Goal: Information Seeking & Learning: Find specific page/section

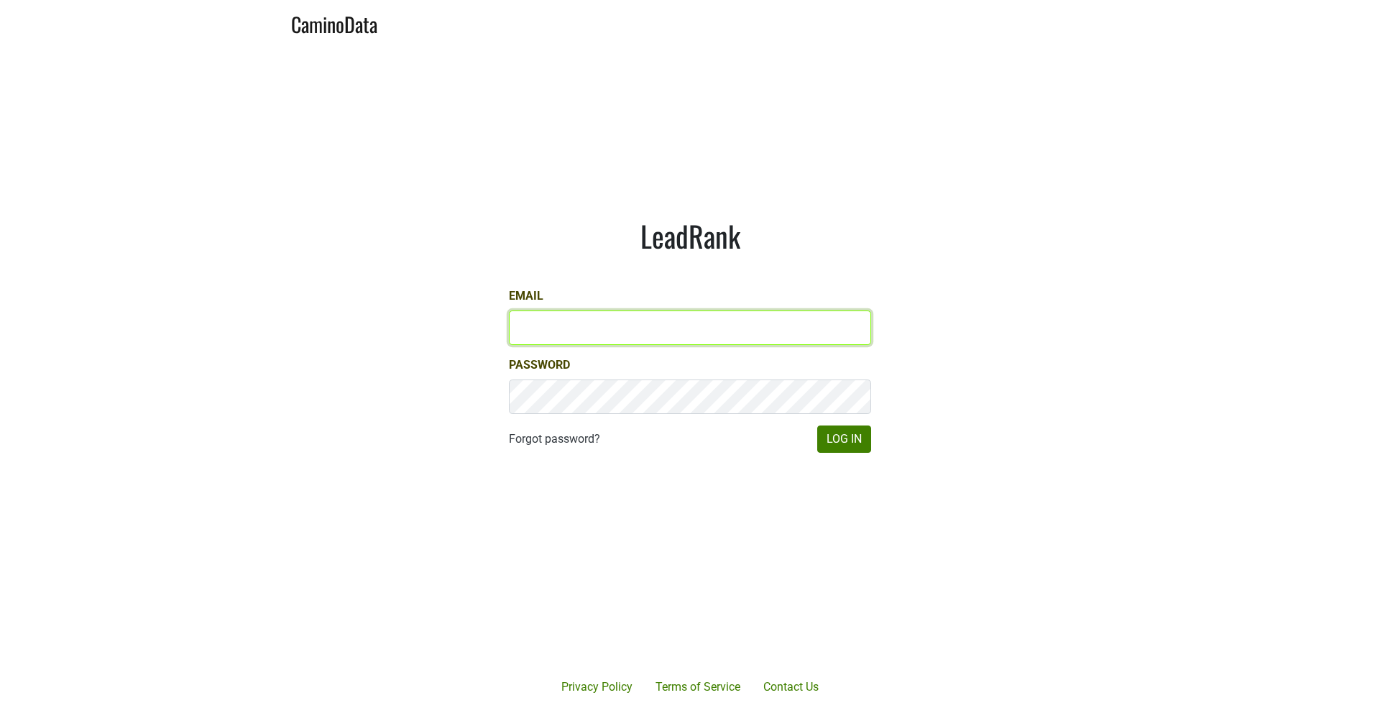
type input "[PERSON_NAME][EMAIL_ADDRESS][DOMAIN_NAME]"
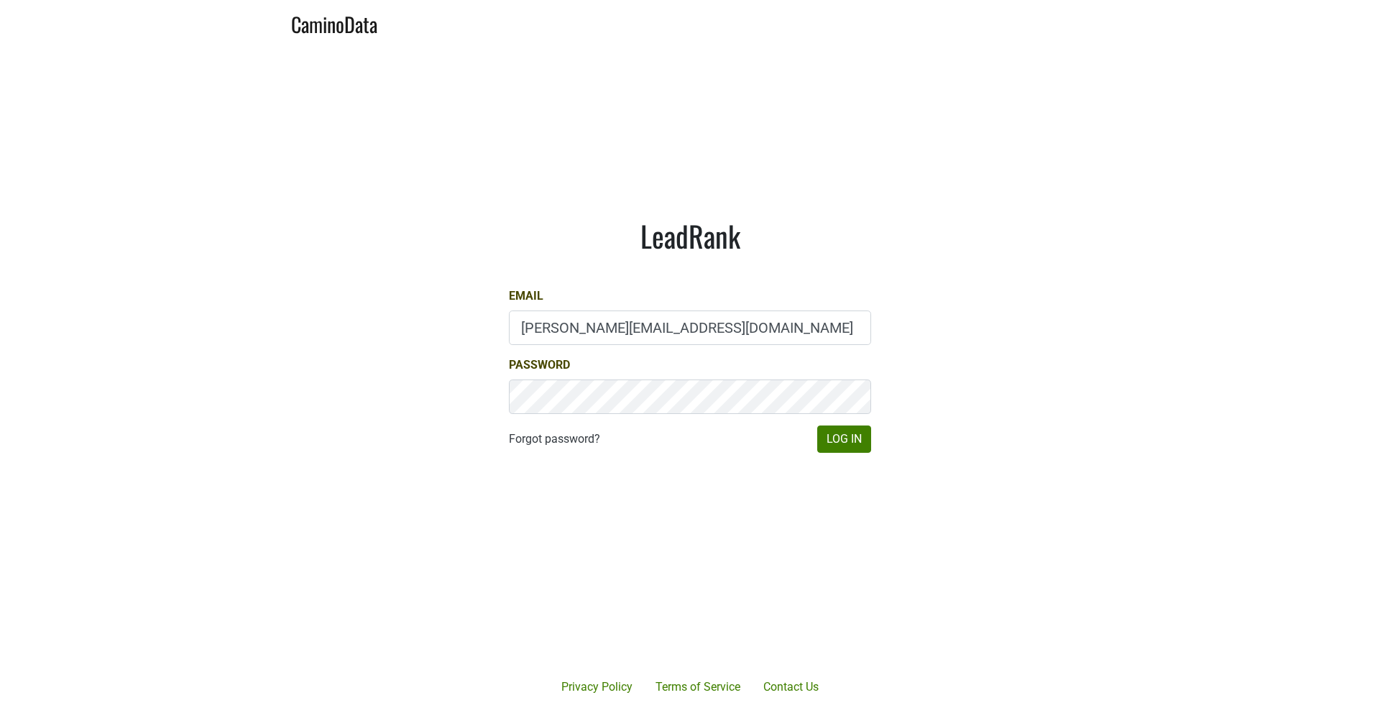
click at [873, 436] on div "LeadRank Email [PERSON_NAME][EMAIL_ADDRESS][DOMAIN_NAME] Password Forgot passwo…" at bounding box center [689, 335] width 431 height 303
click at [842, 440] on button "Log In" at bounding box center [844, 439] width 54 height 27
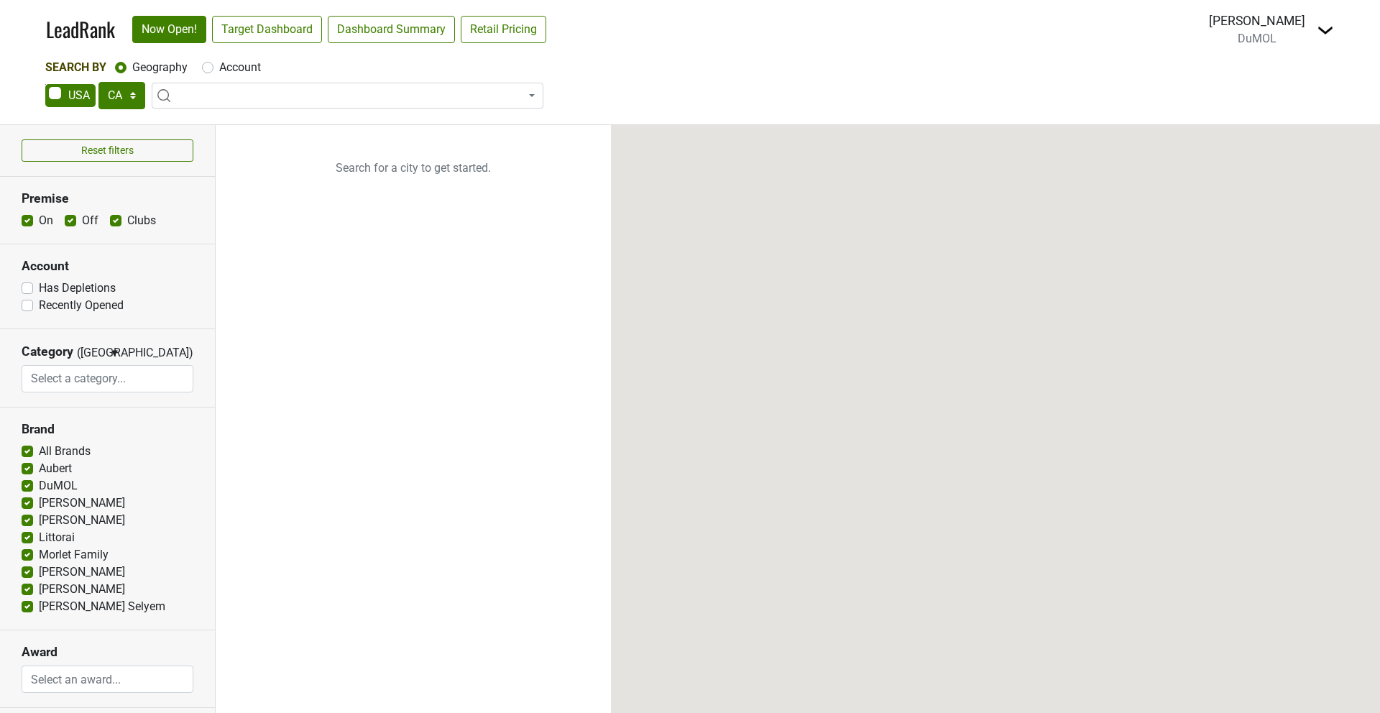
select select "CA"
select select
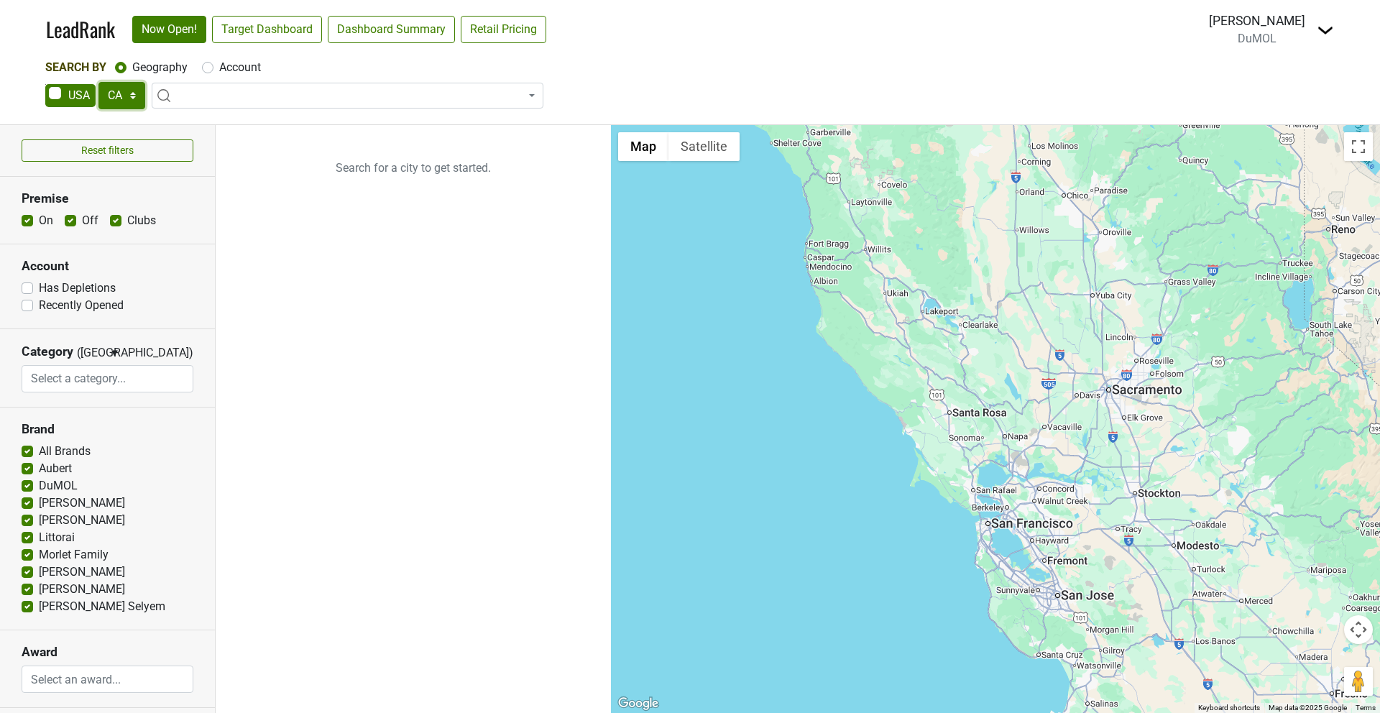
click at [122, 92] on select "AK AL AR AZ CA CO CT DC DE FL [GEOGRAPHIC_DATA] HI IA ID IL IN KS [GEOGRAPHIC_D…" at bounding box center [121, 95] width 47 height 27
select select "NY"
click at [98, 82] on select "AK AL AR AZ CA CO CT DC DE FL [GEOGRAPHIC_DATA] HI IA ID IL IN KS [GEOGRAPHIC_D…" at bounding box center [121, 95] width 47 height 27
type input "manhatta"
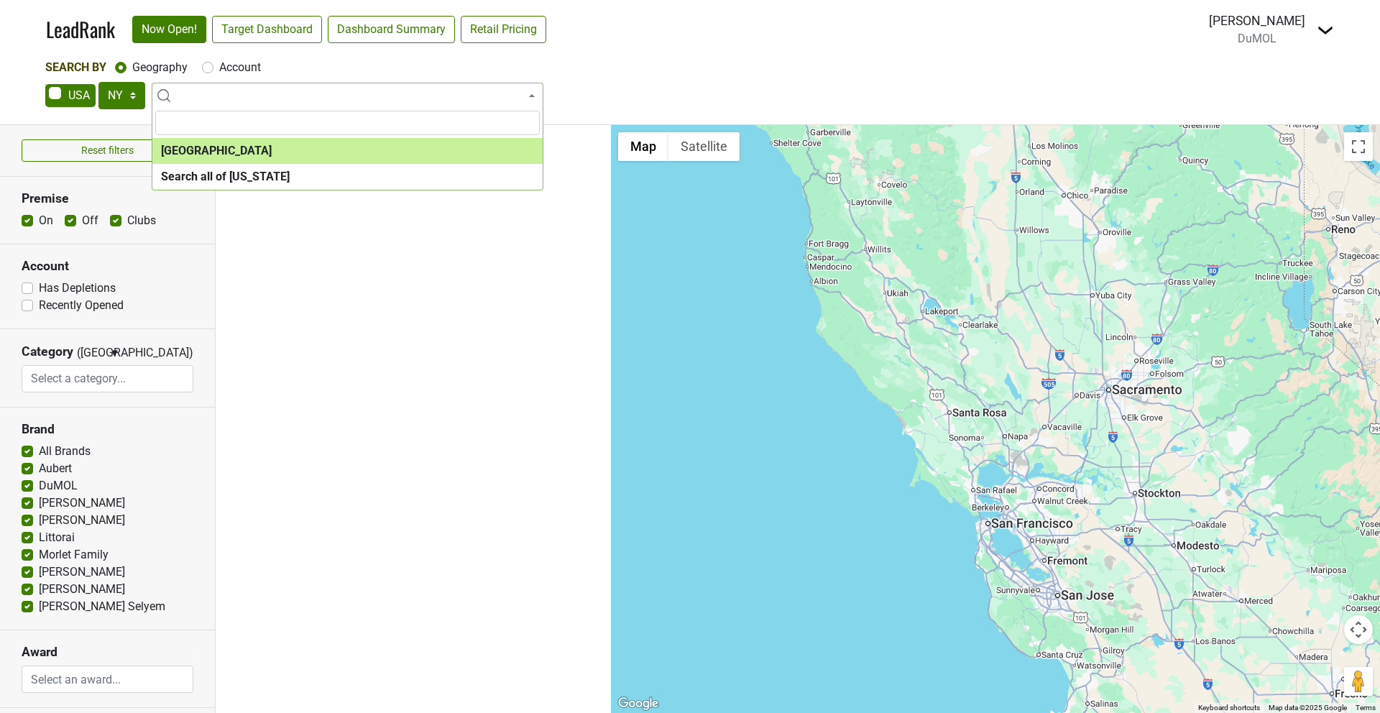
select select "1260"
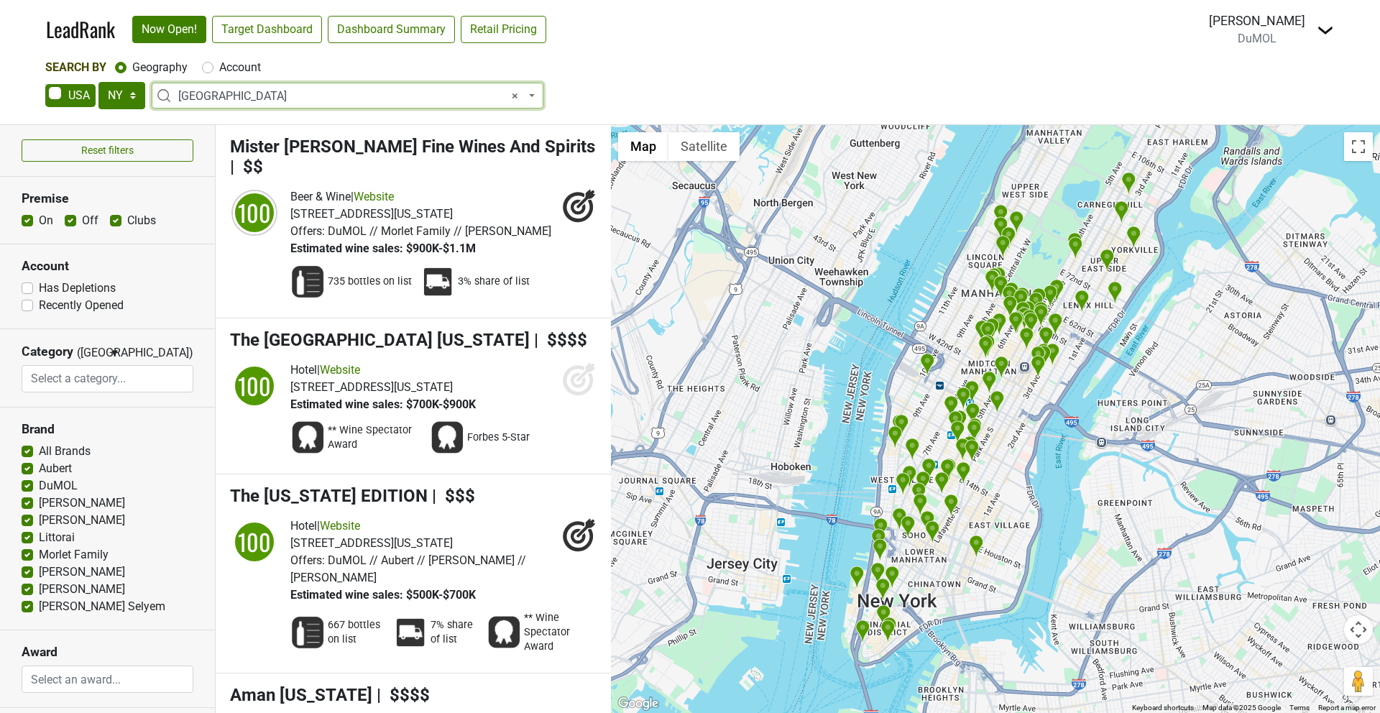
click at [39, 221] on label "On" at bounding box center [46, 220] width 14 height 17
click at [29, 221] on input "On" at bounding box center [28, 219] width 12 height 14
checkbox input "false"
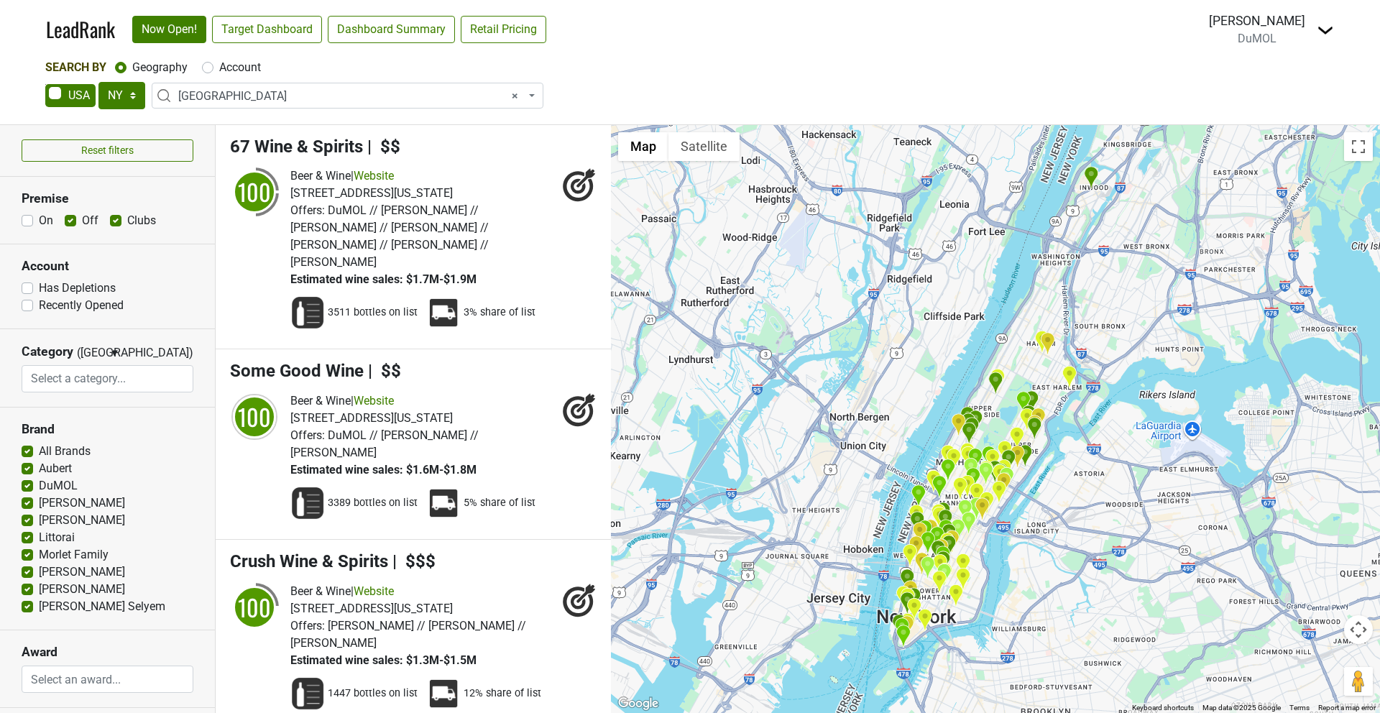
click at [127, 221] on label "Clubs" at bounding box center [141, 220] width 29 height 17
click at [113, 221] on input "Clubs" at bounding box center [116, 219] width 12 height 14
checkbox input "false"
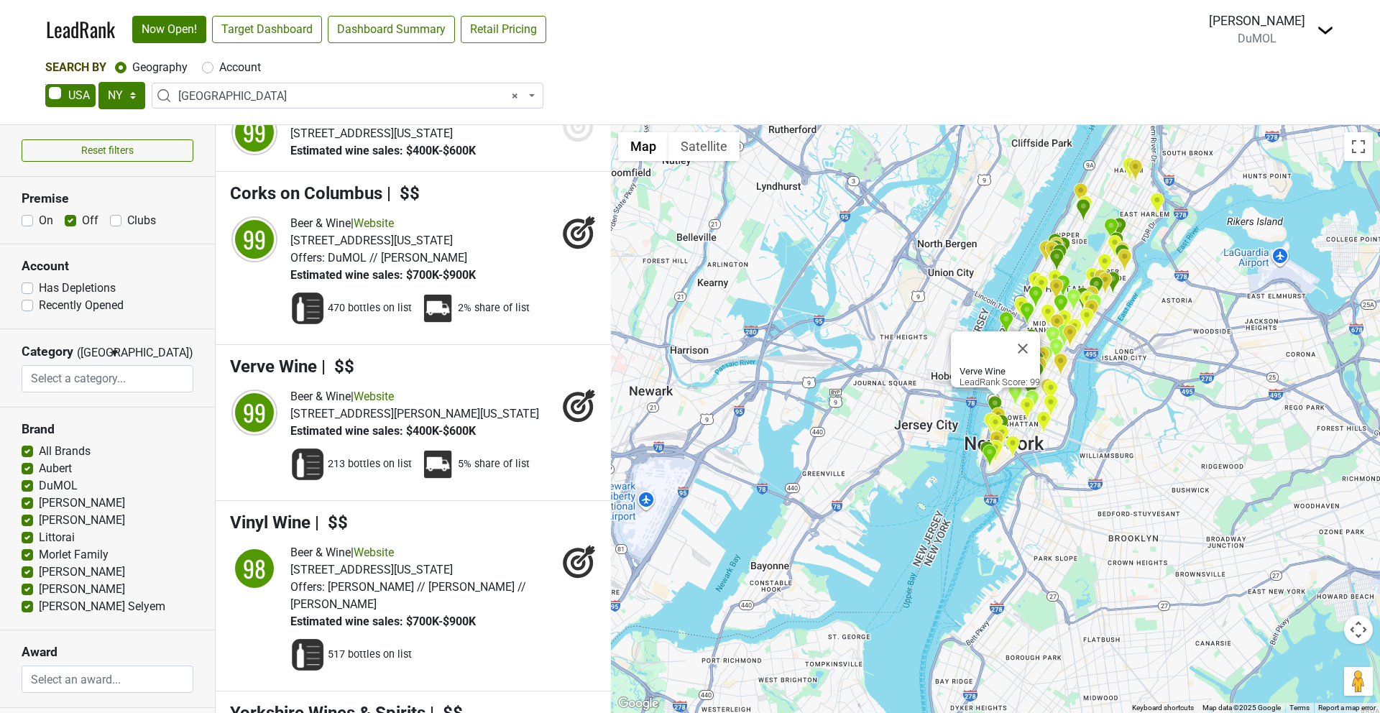
scroll to position [2728, 0]
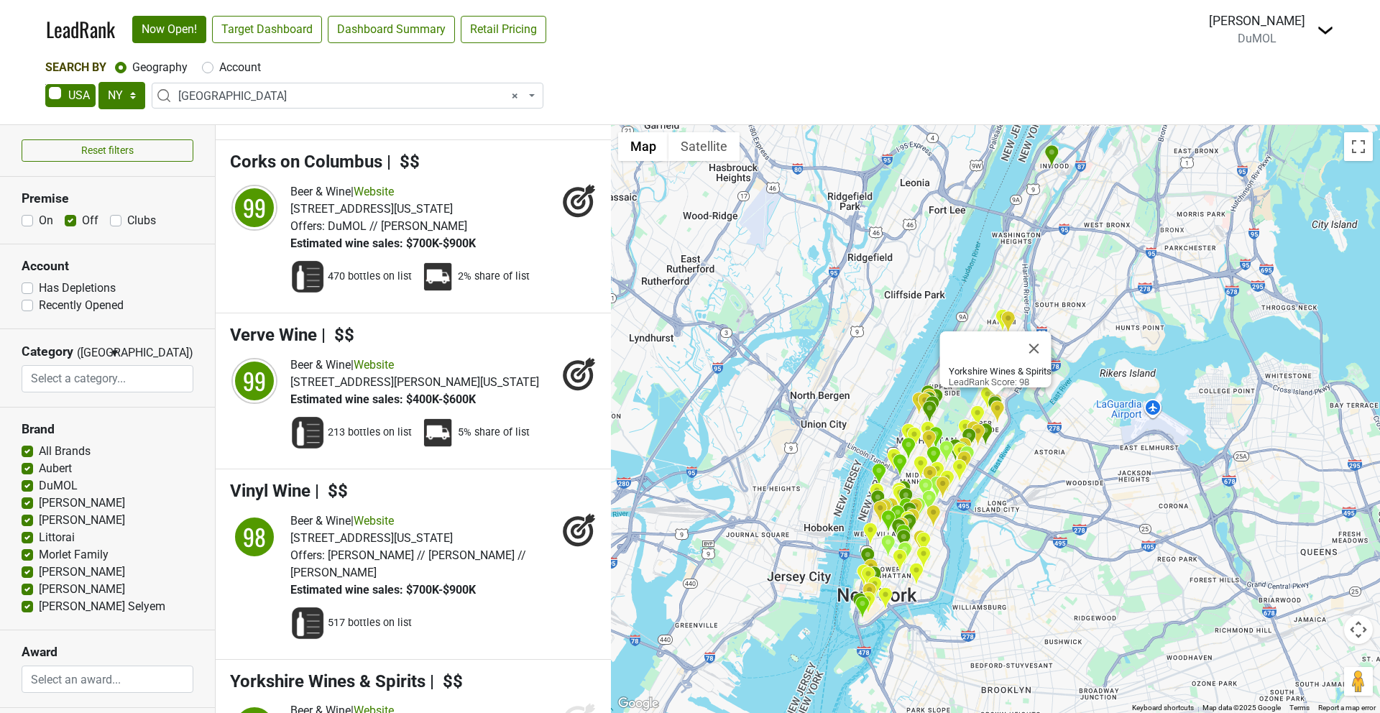
click at [571, 712] on icon at bounding box center [578, 721] width 15 height 15
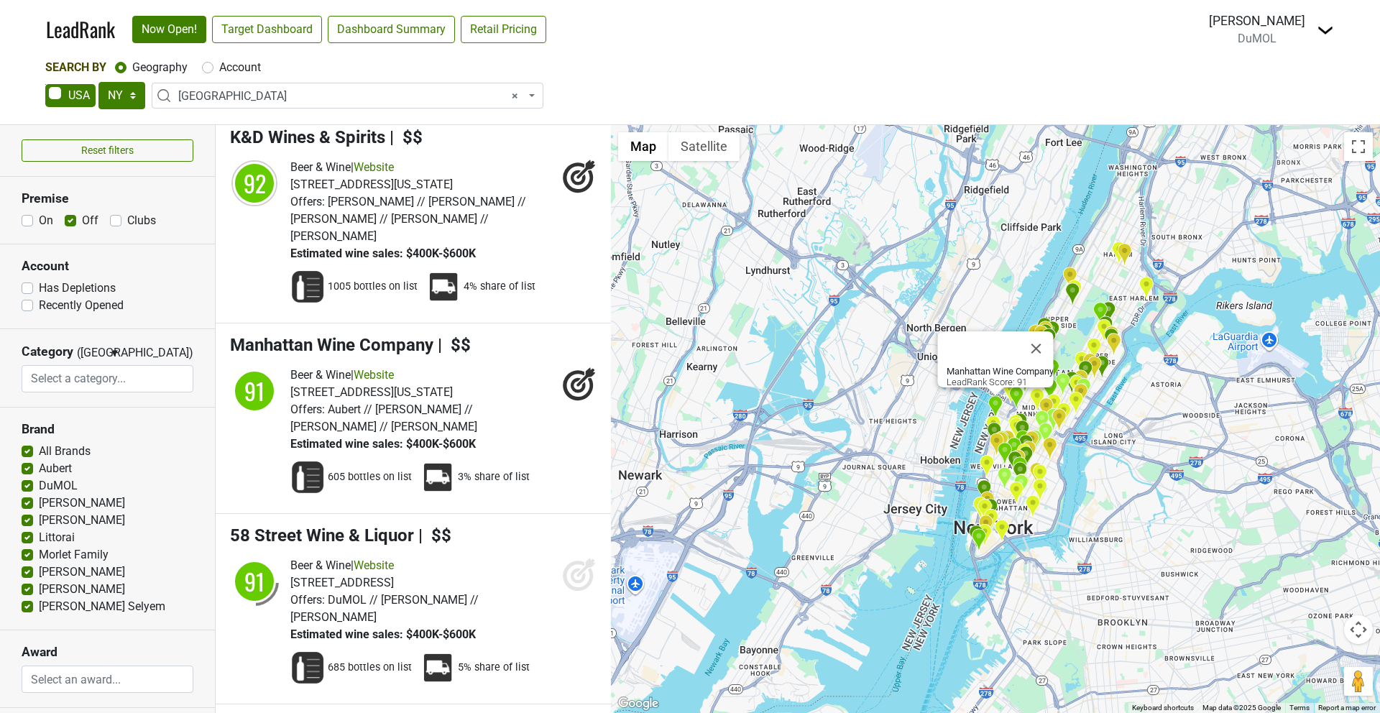
scroll to position [5193, 0]
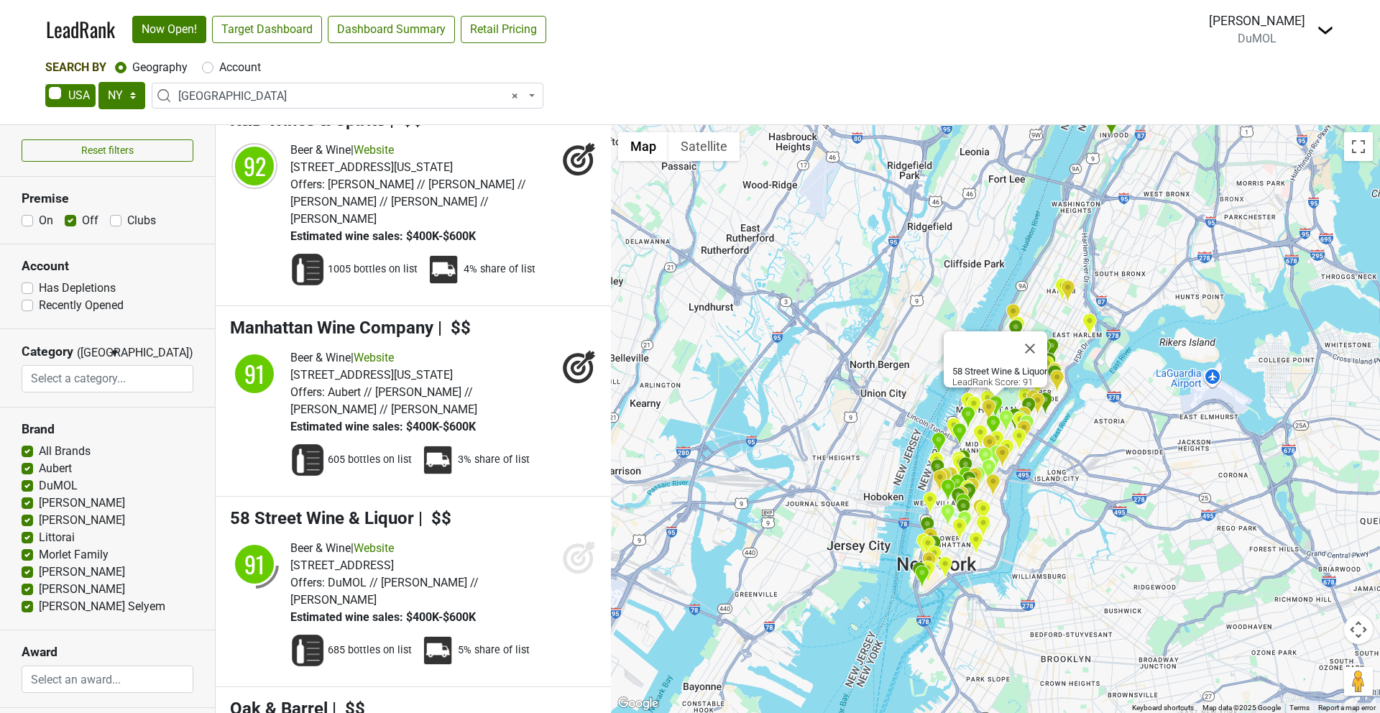
click at [570, 540] on icon at bounding box center [579, 557] width 35 height 35
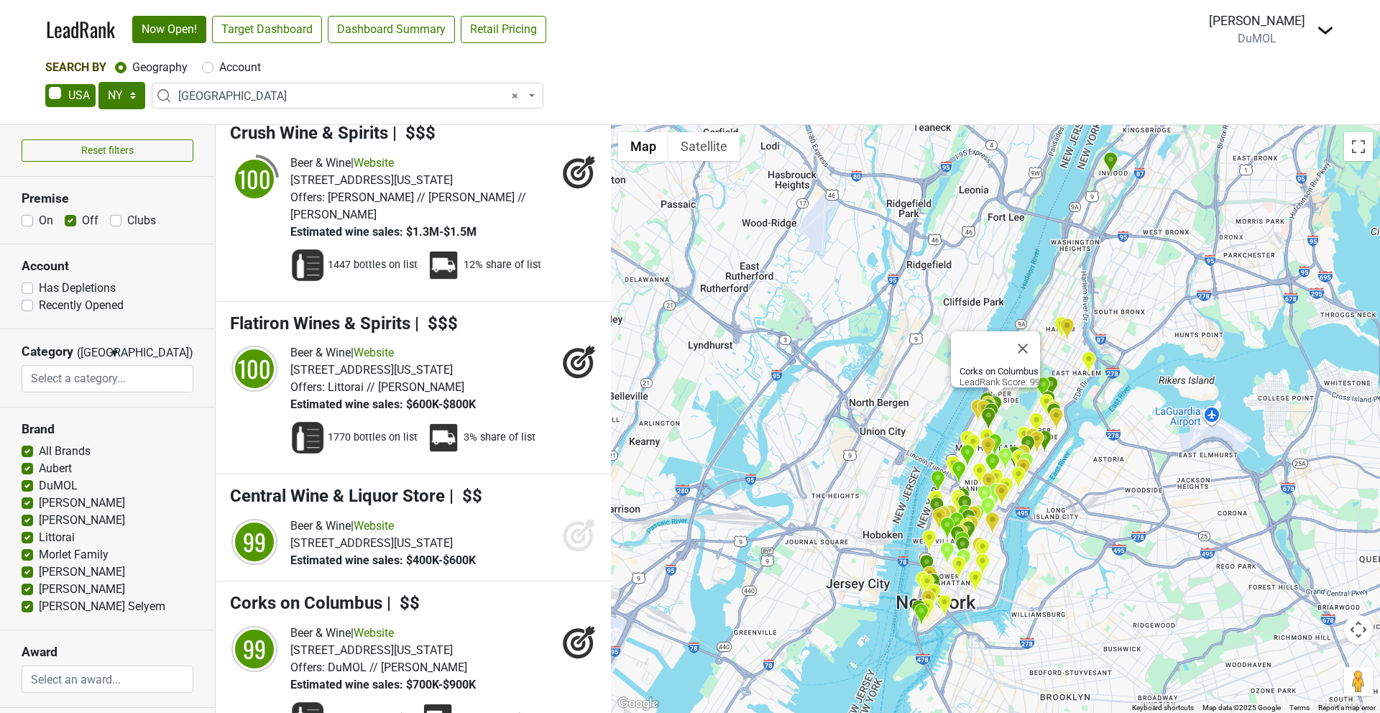
scroll to position [2288, 0]
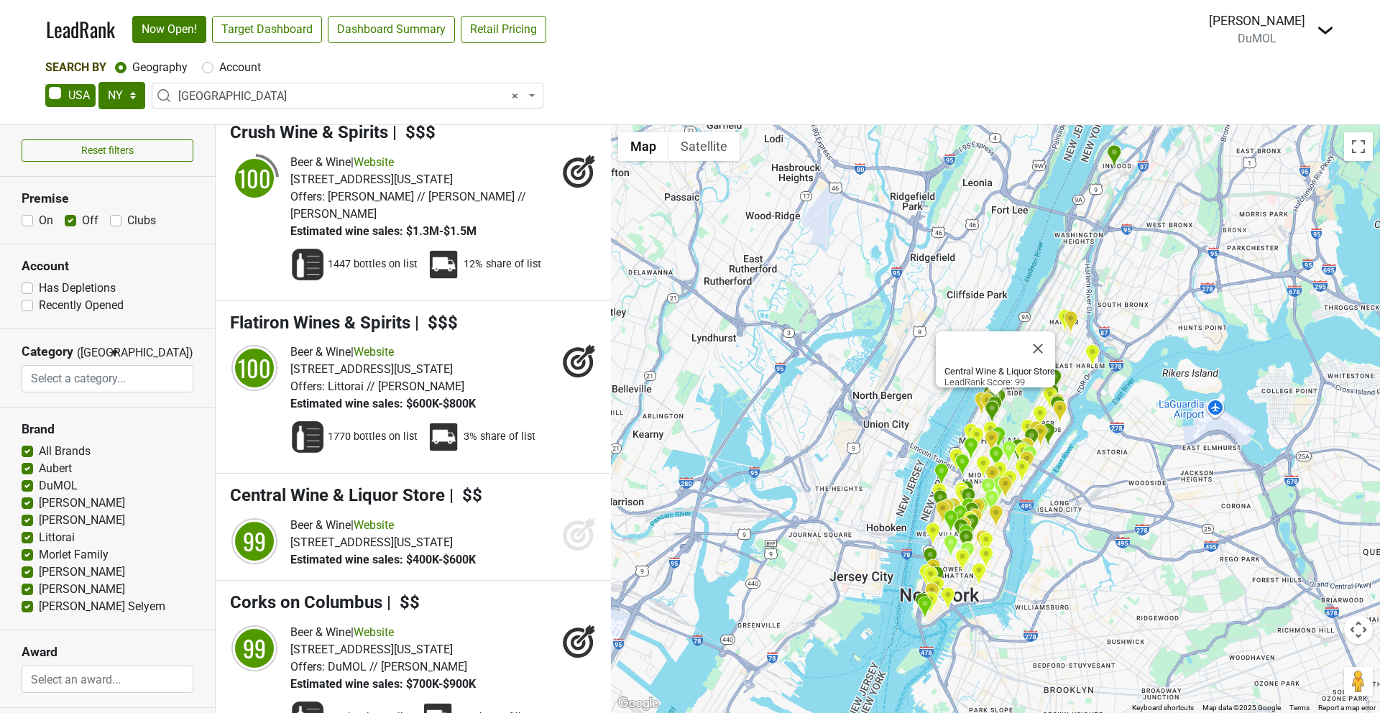
click at [574, 517] on icon at bounding box center [579, 534] width 35 height 35
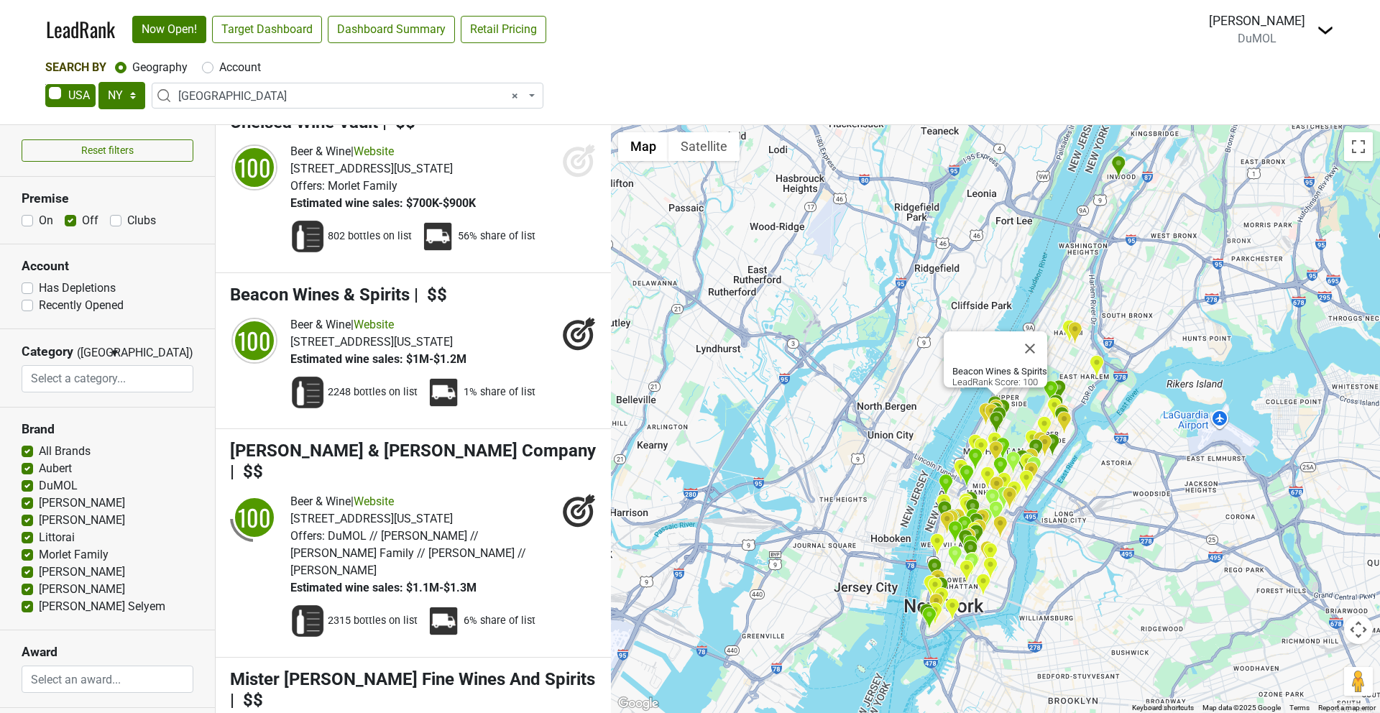
scroll to position [0, 0]
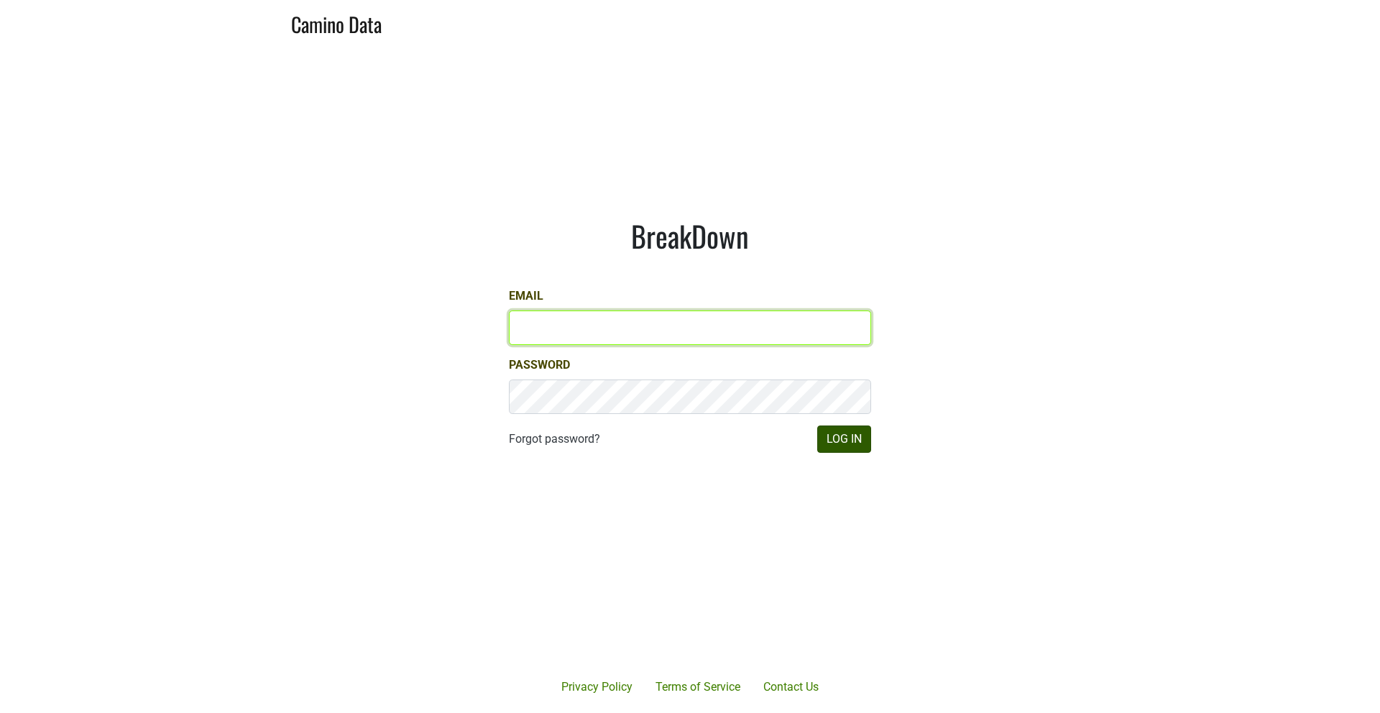
type input "mariette@dumol.com"
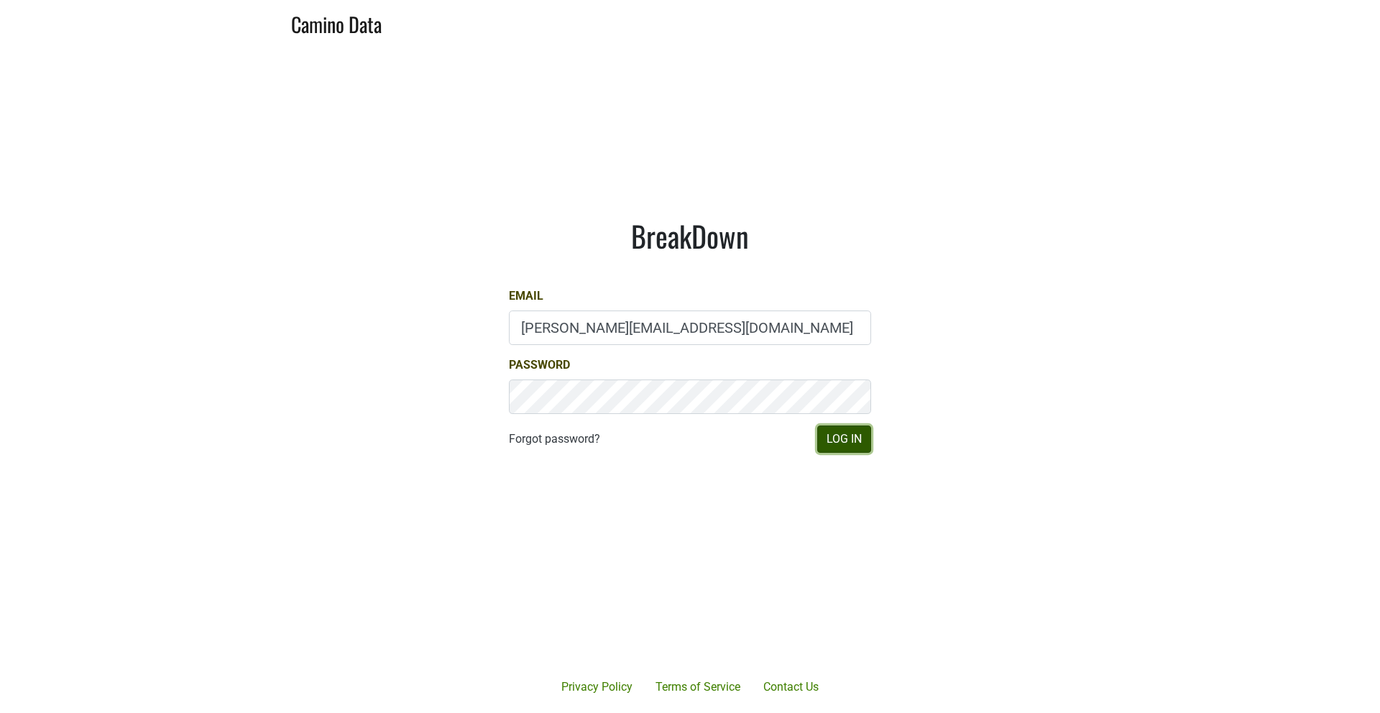
click at [843, 441] on button "Log In" at bounding box center [844, 439] width 54 height 27
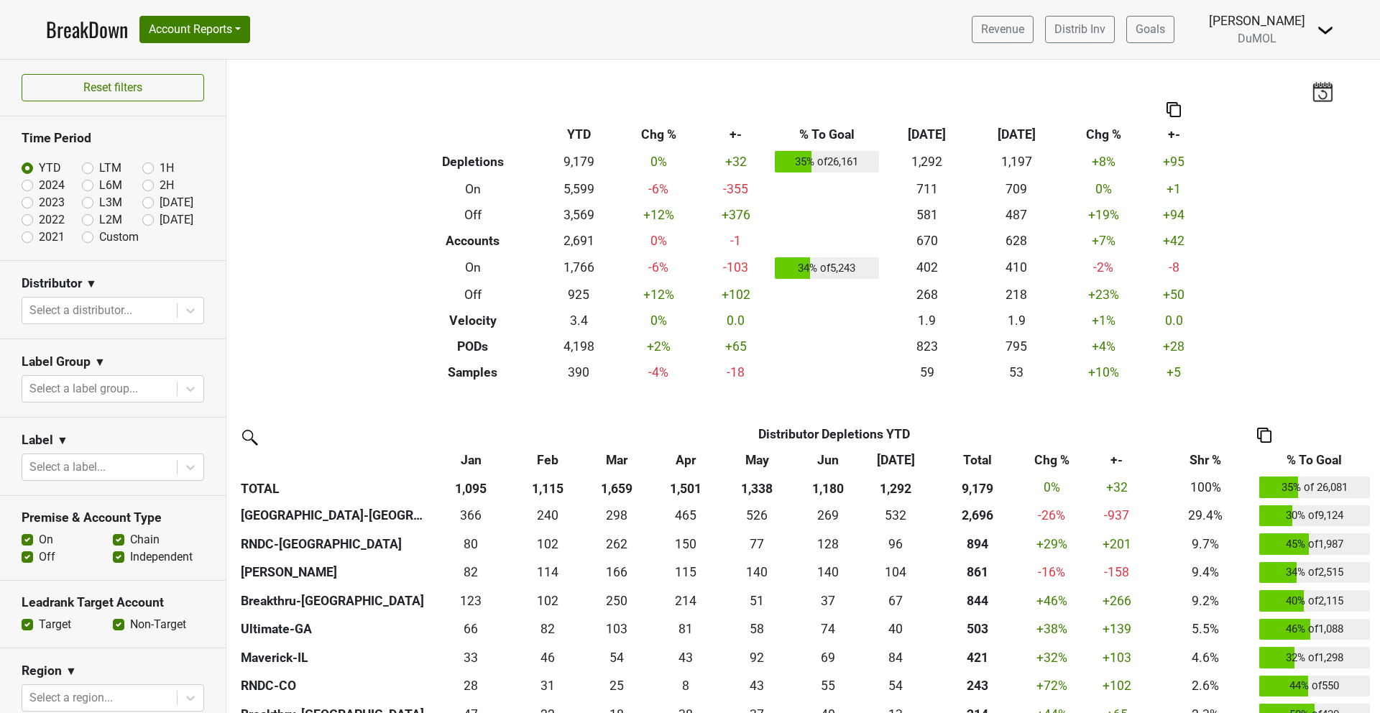
scroll to position [1, 0]
click at [189, 300] on div at bounding box center [191, 310] width 26 height 26
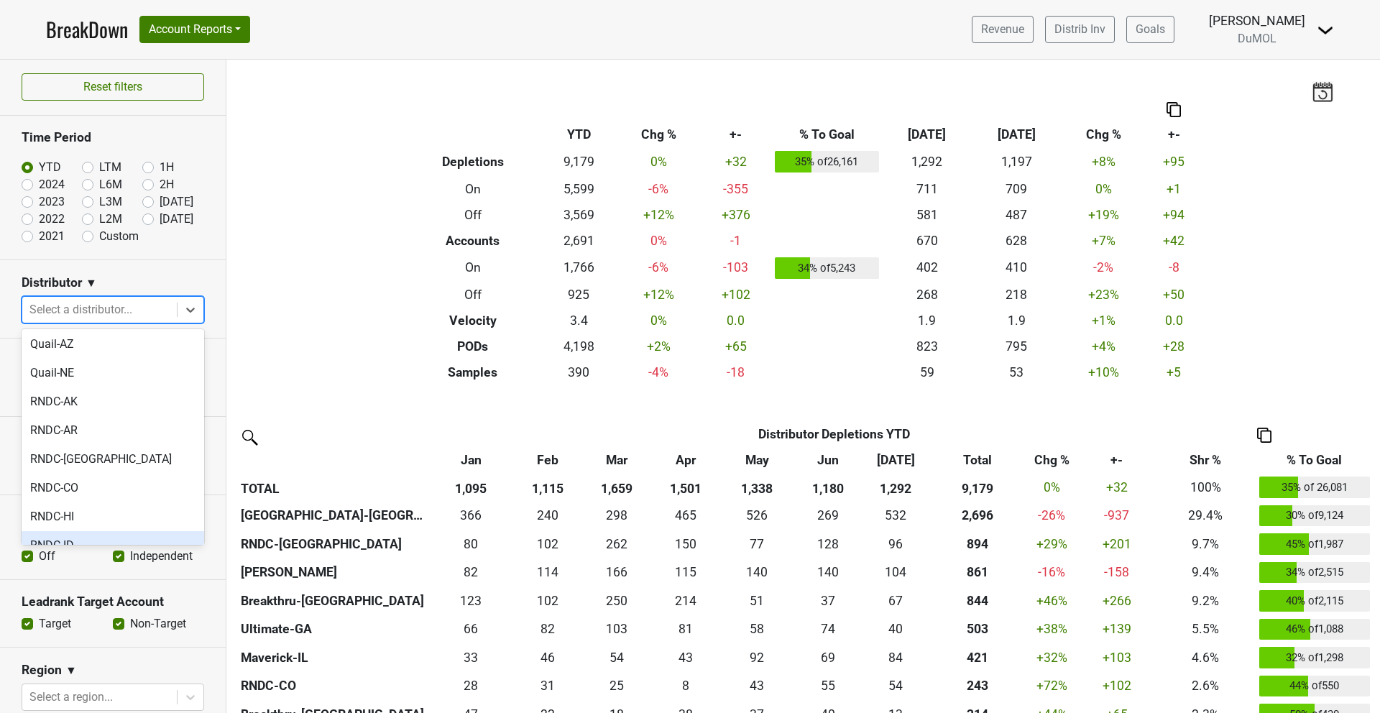
scroll to position [1486, 0]
click at [111, 622] on div "Wilson Daniels" at bounding box center [113, 636] width 183 height 29
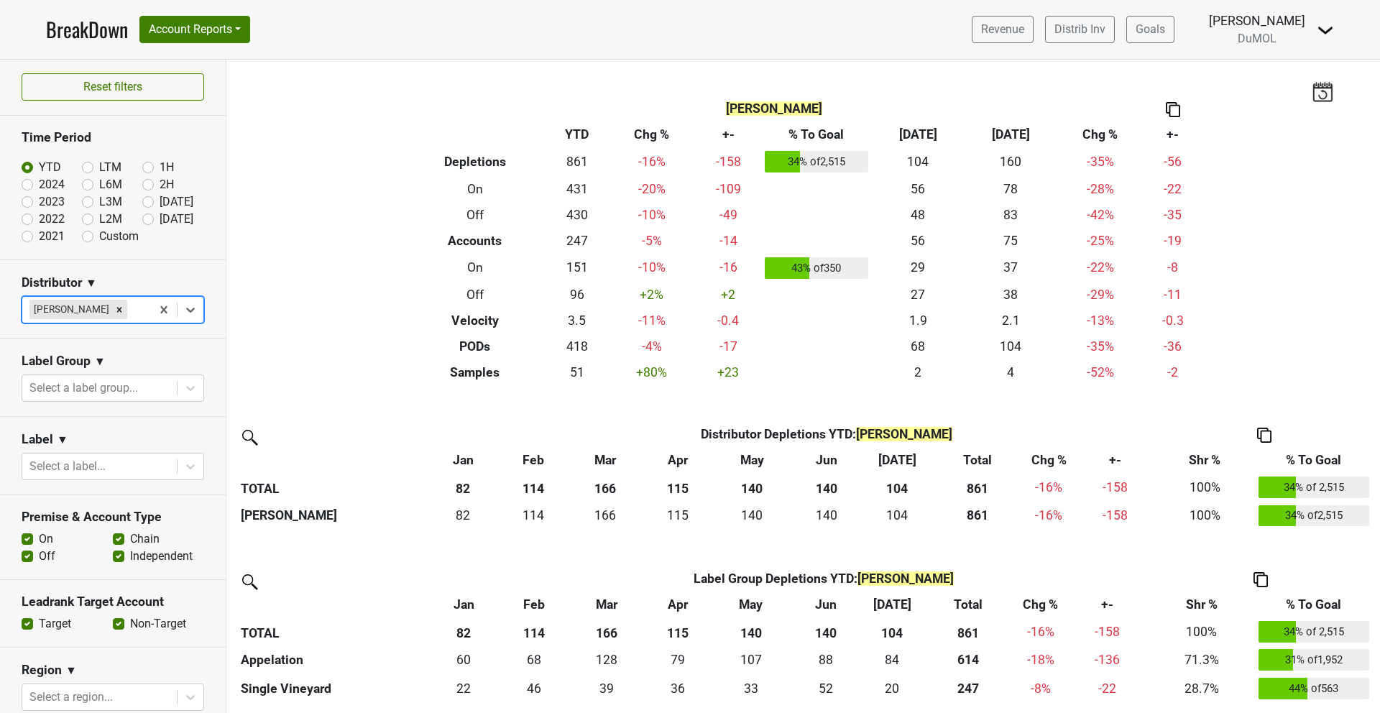
click at [39, 185] on label "2024" at bounding box center [52, 184] width 26 height 17
click at [28, 185] on input "2024" at bounding box center [51, 183] width 58 height 14
radio input "true"
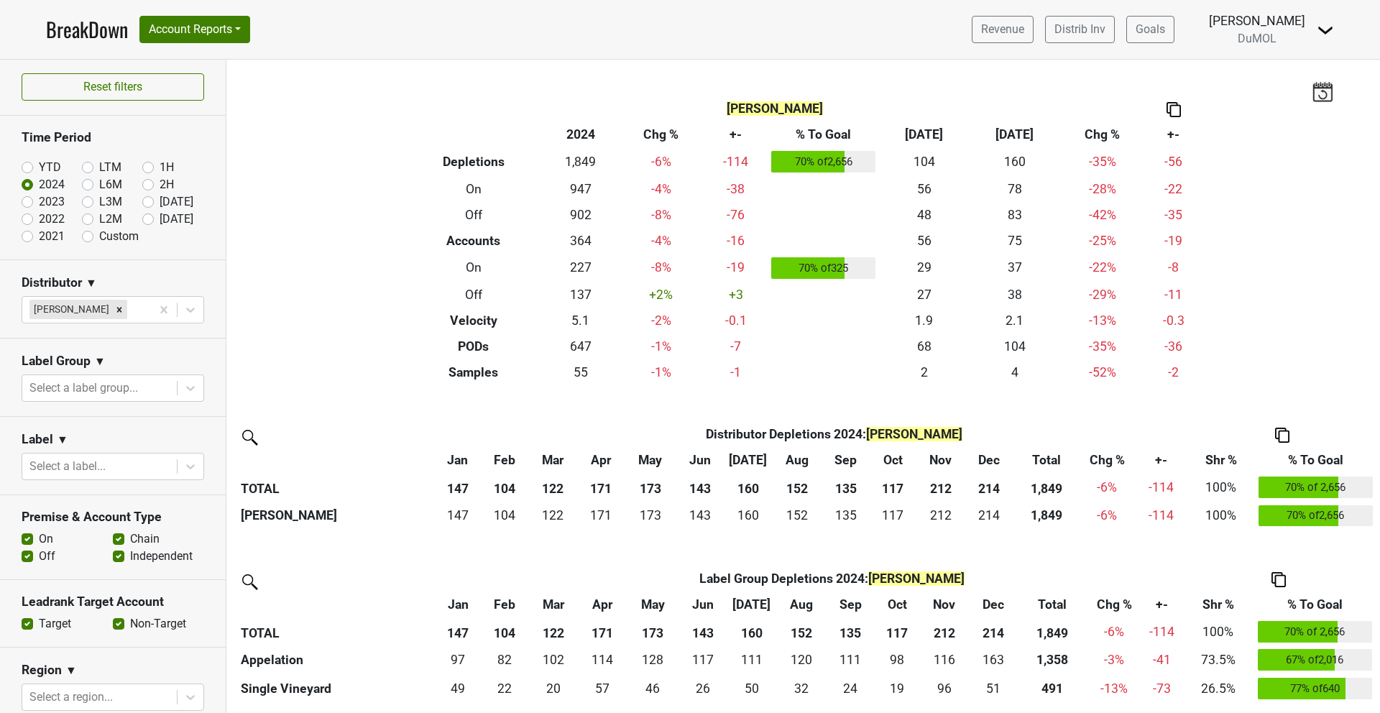
click at [39, 161] on label "YTD" at bounding box center [50, 167] width 22 height 17
click at [27, 161] on input "YTD" at bounding box center [51, 166] width 58 height 14
radio input "true"
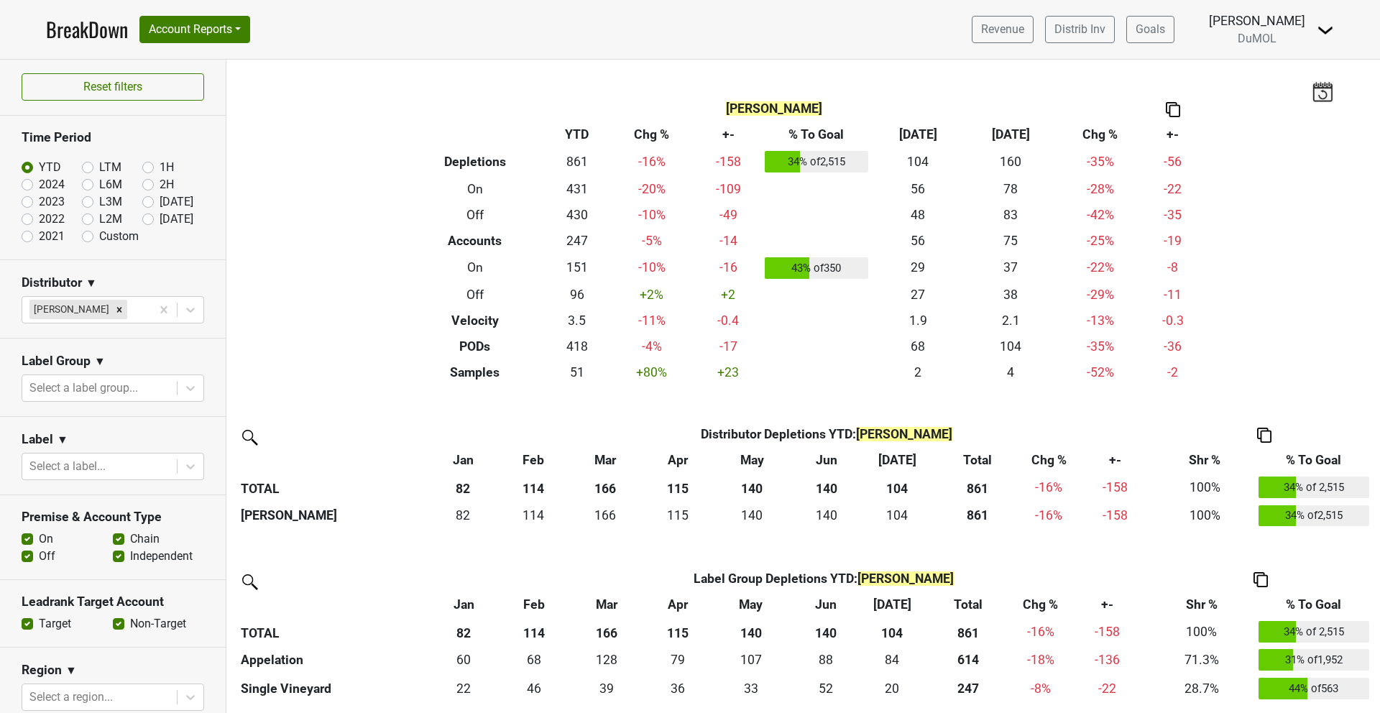
click at [39, 236] on label "2021" at bounding box center [52, 236] width 26 height 17
click at [27, 236] on input "2021" at bounding box center [51, 235] width 58 height 14
radio input "true"
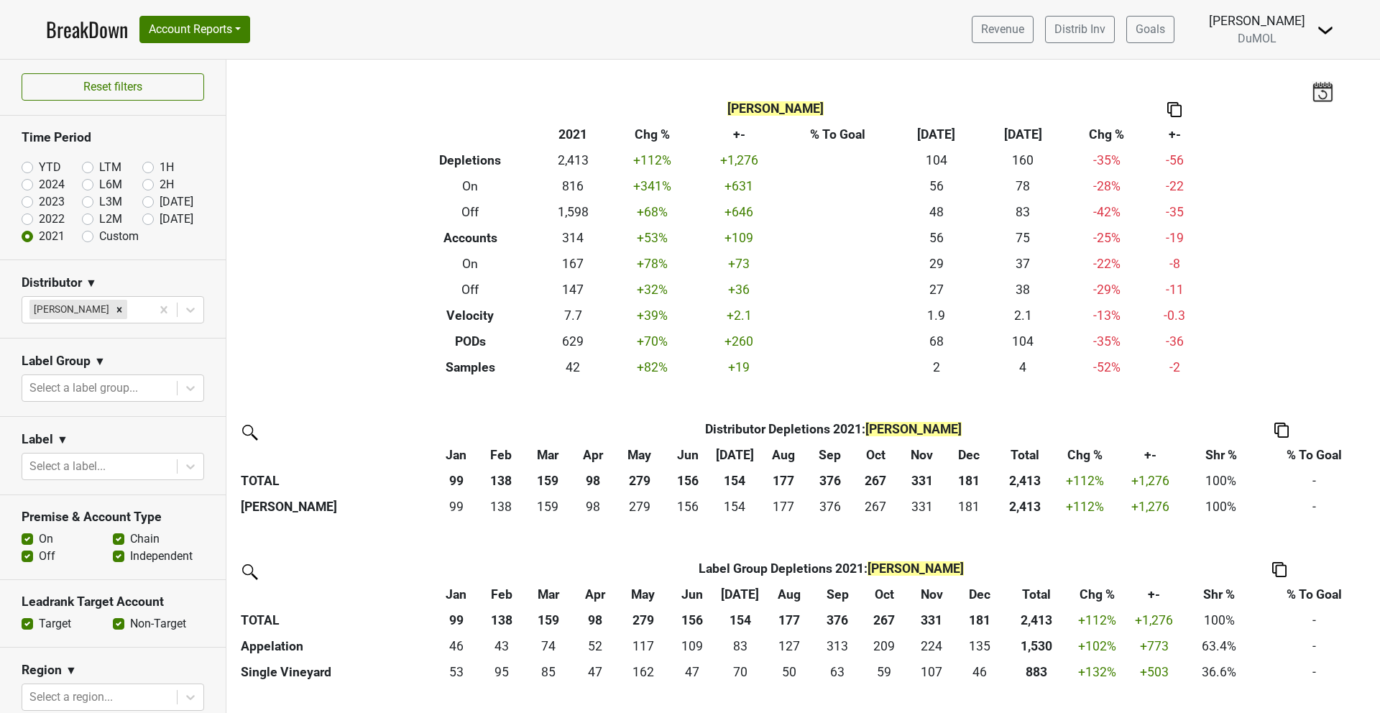
click at [39, 216] on label "2022" at bounding box center [52, 219] width 26 height 17
click at [27, 216] on input "2022" at bounding box center [51, 218] width 58 height 14
radio input "true"
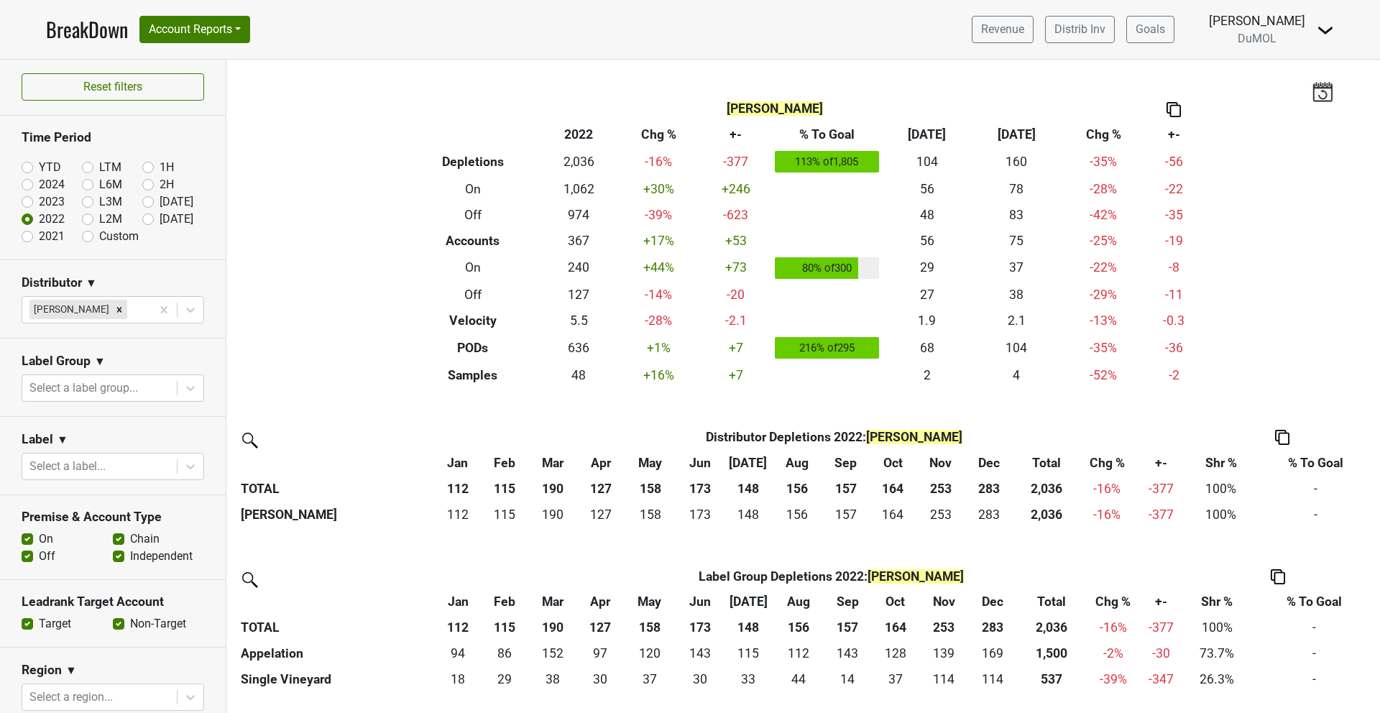
click at [39, 201] on label "2023" at bounding box center [52, 201] width 26 height 17
click at [22, 201] on input "2023" at bounding box center [51, 200] width 58 height 14
radio input "true"
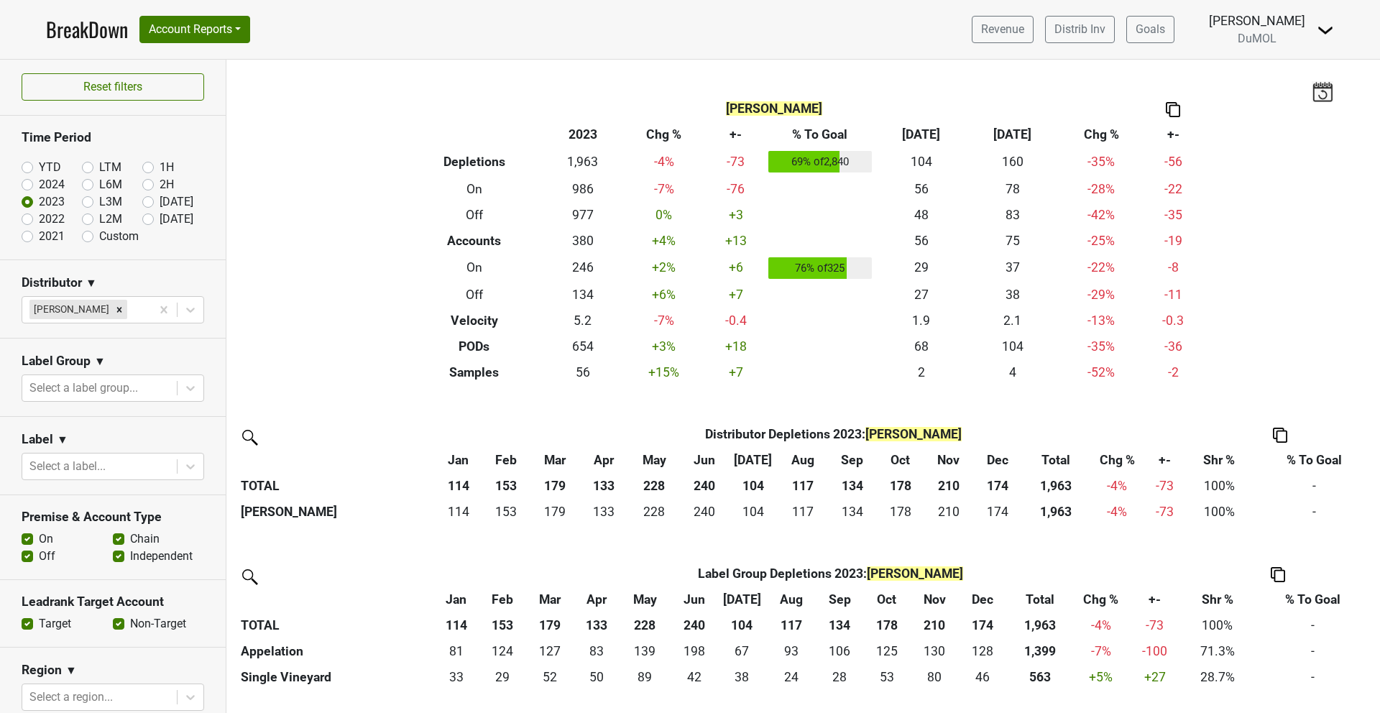
click at [39, 185] on label "2024" at bounding box center [52, 184] width 26 height 17
click at [24, 185] on input "2024" at bounding box center [51, 183] width 58 height 14
radio input "true"
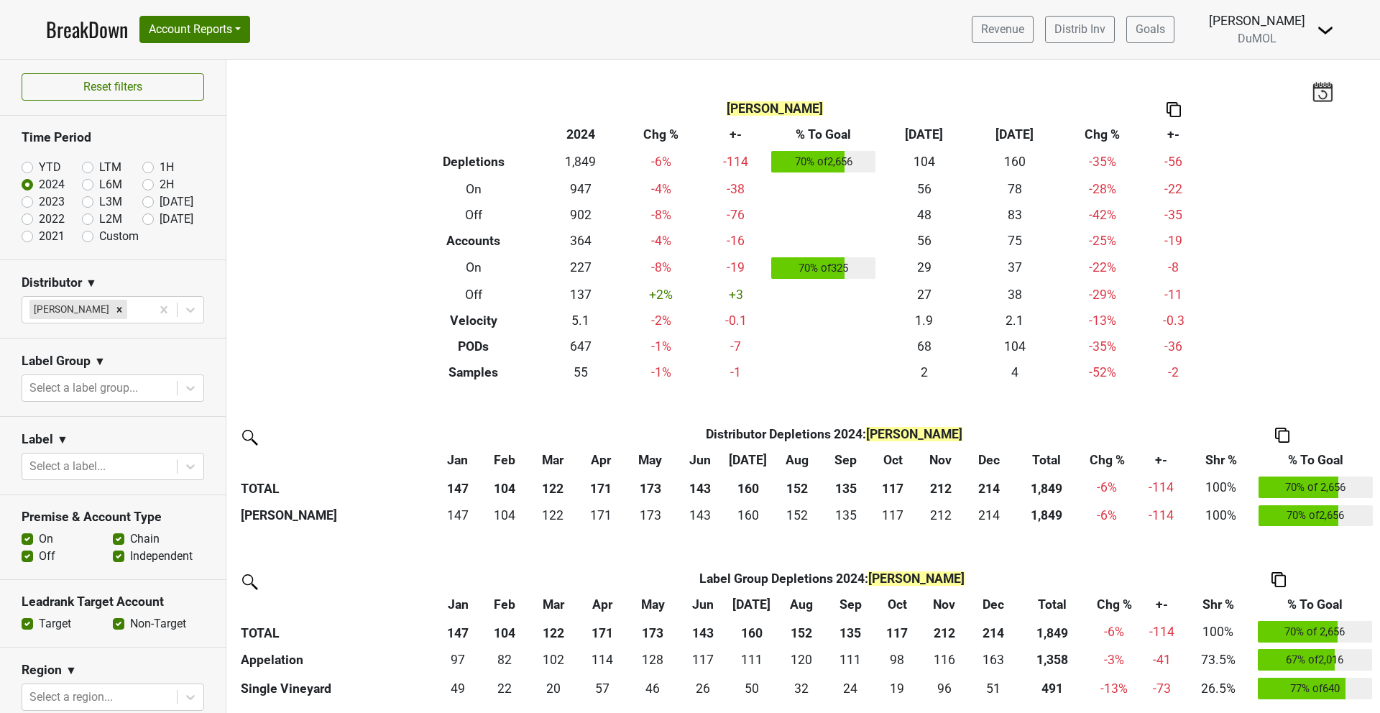
click at [39, 165] on label "YTD" at bounding box center [50, 167] width 22 height 17
click at [32, 165] on input "YTD" at bounding box center [51, 166] width 58 height 14
radio input "true"
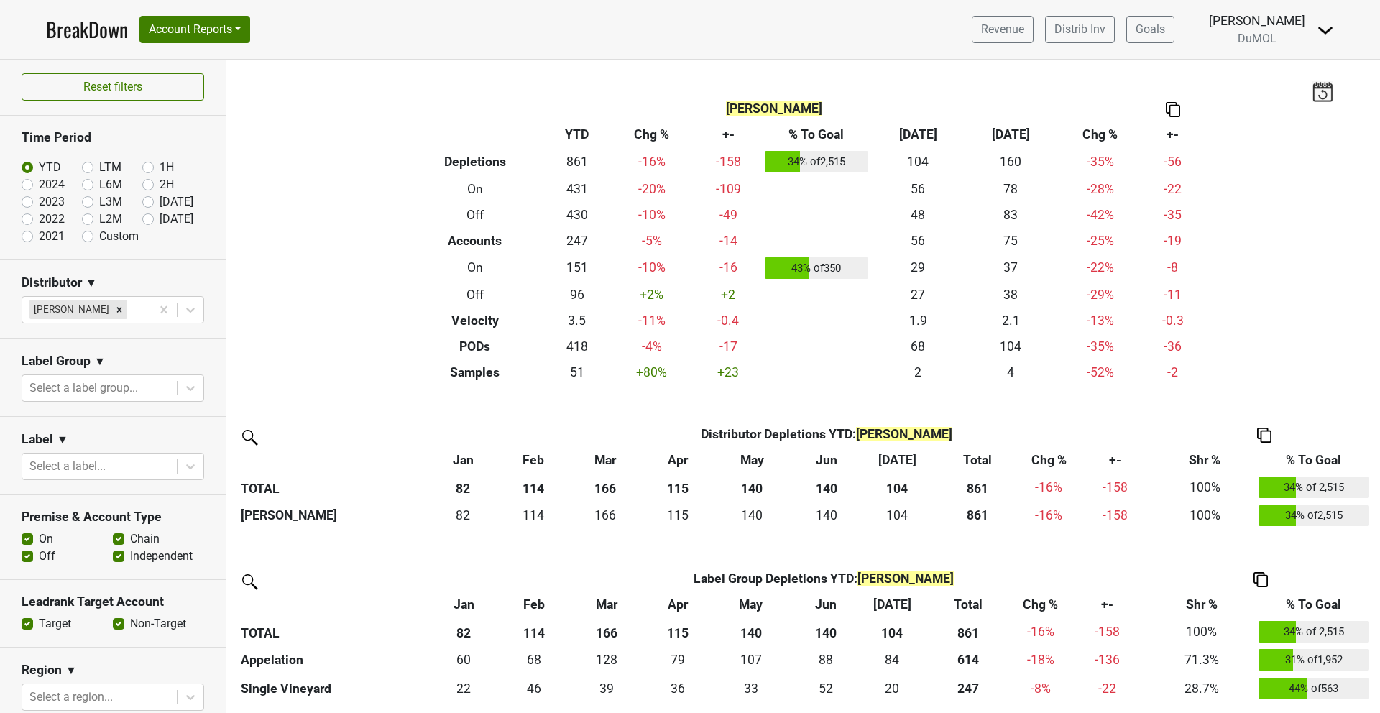
click at [56, 184] on label "2024" at bounding box center [52, 184] width 26 height 17
click at [56, 184] on input "2024" at bounding box center [51, 183] width 58 height 14
radio input "true"
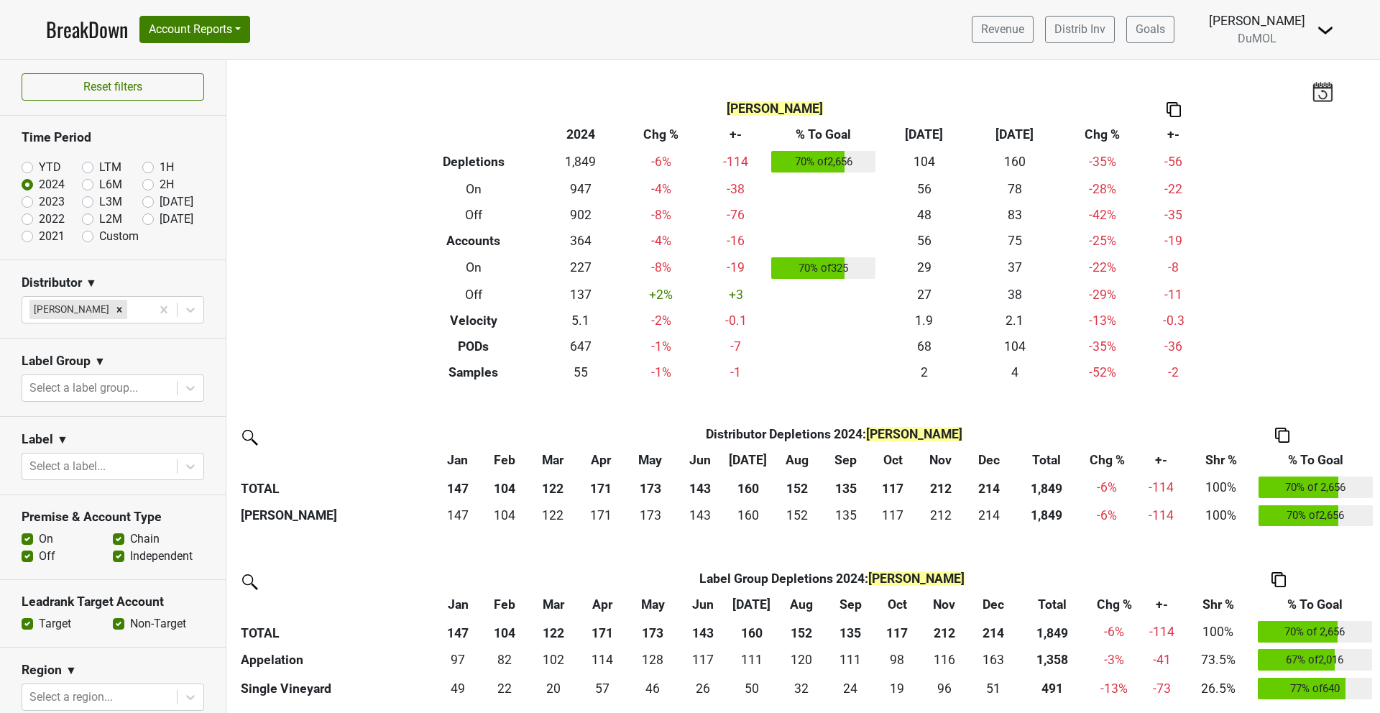
click at [52, 203] on label "2023" at bounding box center [52, 201] width 26 height 17
click at [52, 203] on input "2023" at bounding box center [51, 200] width 58 height 14
radio input "true"
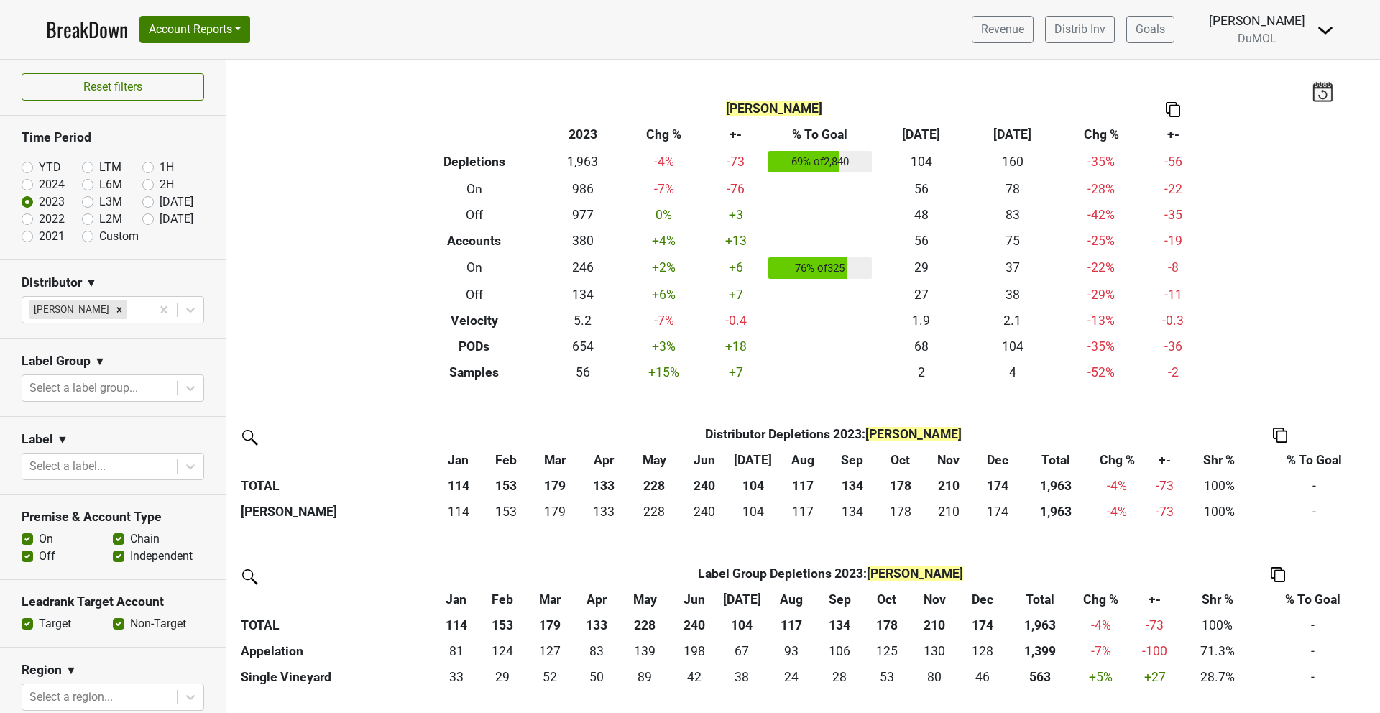
click at [52, 219] on label "2022" at bounding box center [52, 219] width 26 height 17
click at [52, 219] on input "2022" at bounding box center [51, 218] width 58 height 14
radio input "true"
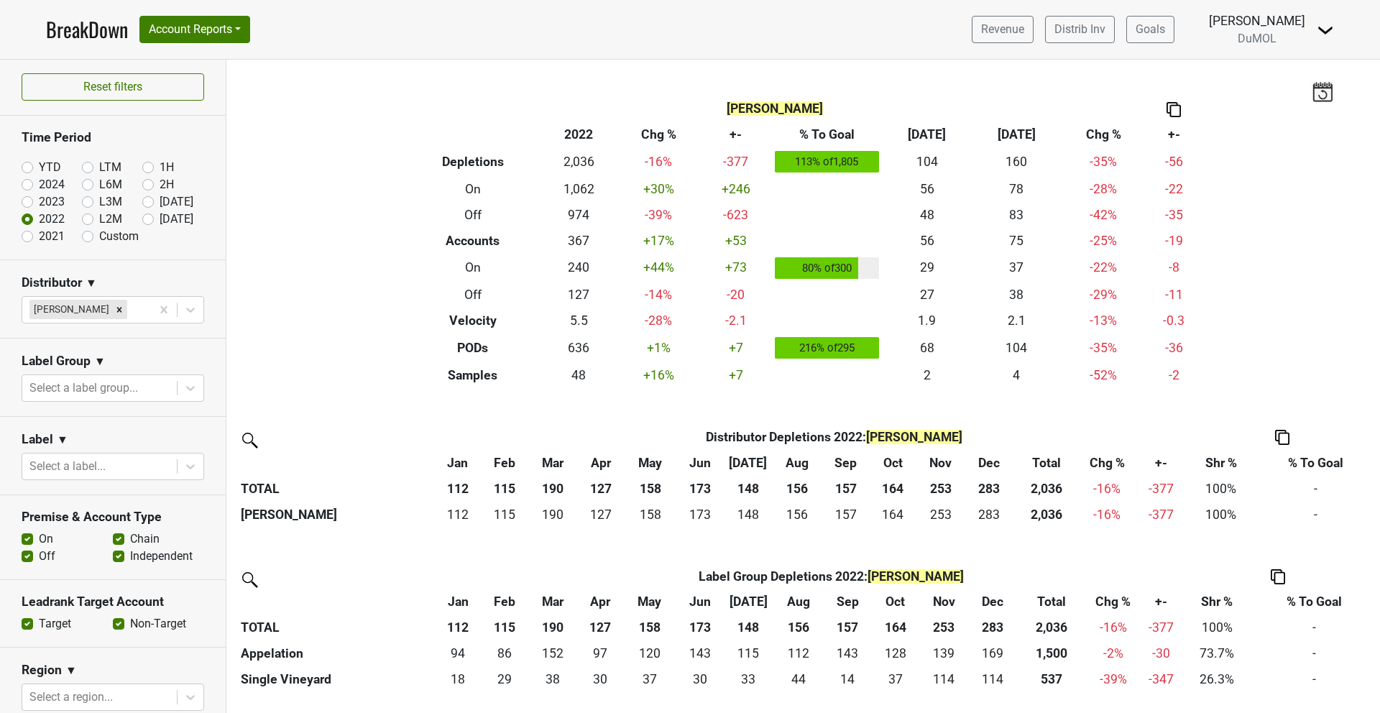
click at [50, 200] on label "2023" at bounding box center [52, 201] width 26 height 17
click at [50, 200] on input "2023" at bounding box center [51, 200] width 58 height 14
radio input "true"
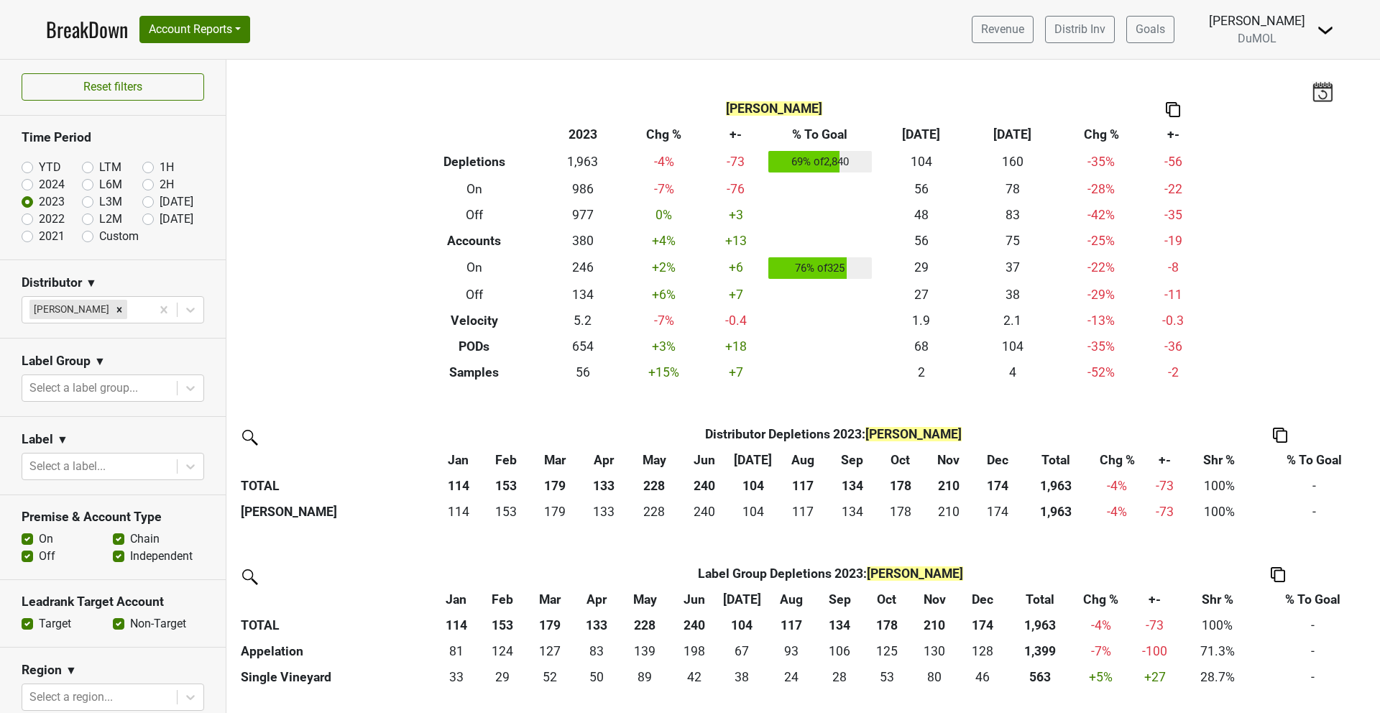
click at [48, 185] on label "2024" at bounding box center [52, 184] width 26 height 17
click at [48, 185] on input "2024" at bounding box center [51, 183] width 58 height 14
radio input "true"
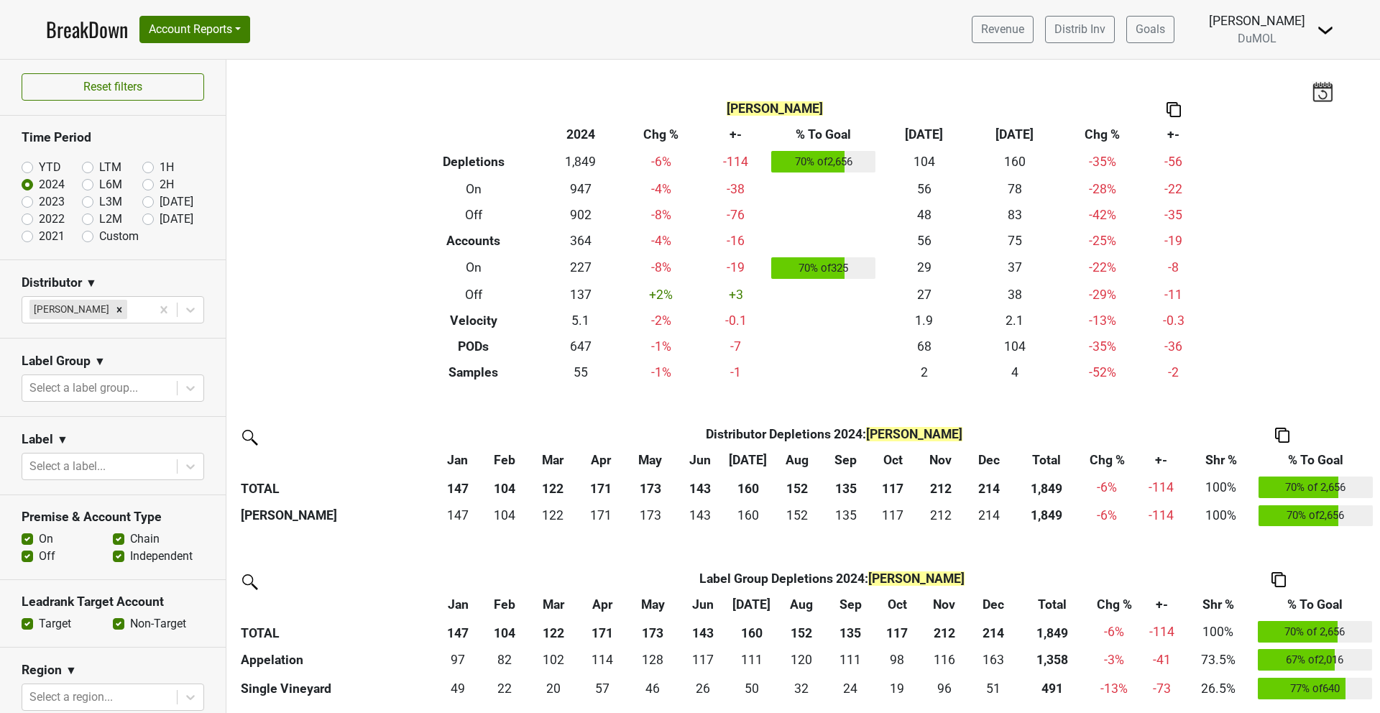
click at [47, 167] on label "YTD" at bounding box center [50, 167] width 22 height 17
click at [47, 167] on input "YTD" at bounding box center [51, 166] width 58 height 14
radio input "true"
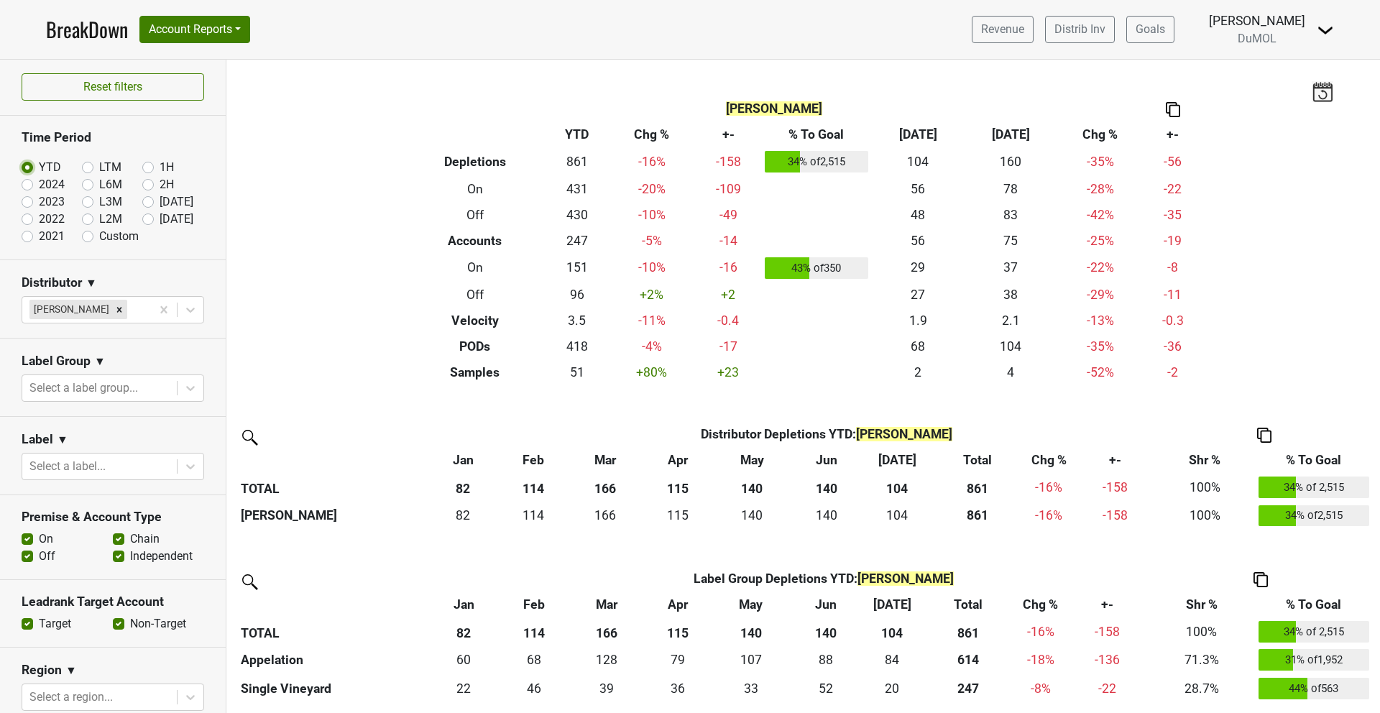
scroll to position [1, 0]
click at [39, 236] on label "2021" at bounding box center [52, 235] width 26 height 17
click at [25, 236] on input "2021" at bounding box center [51, 234] width 58 height 14
radio input "true"
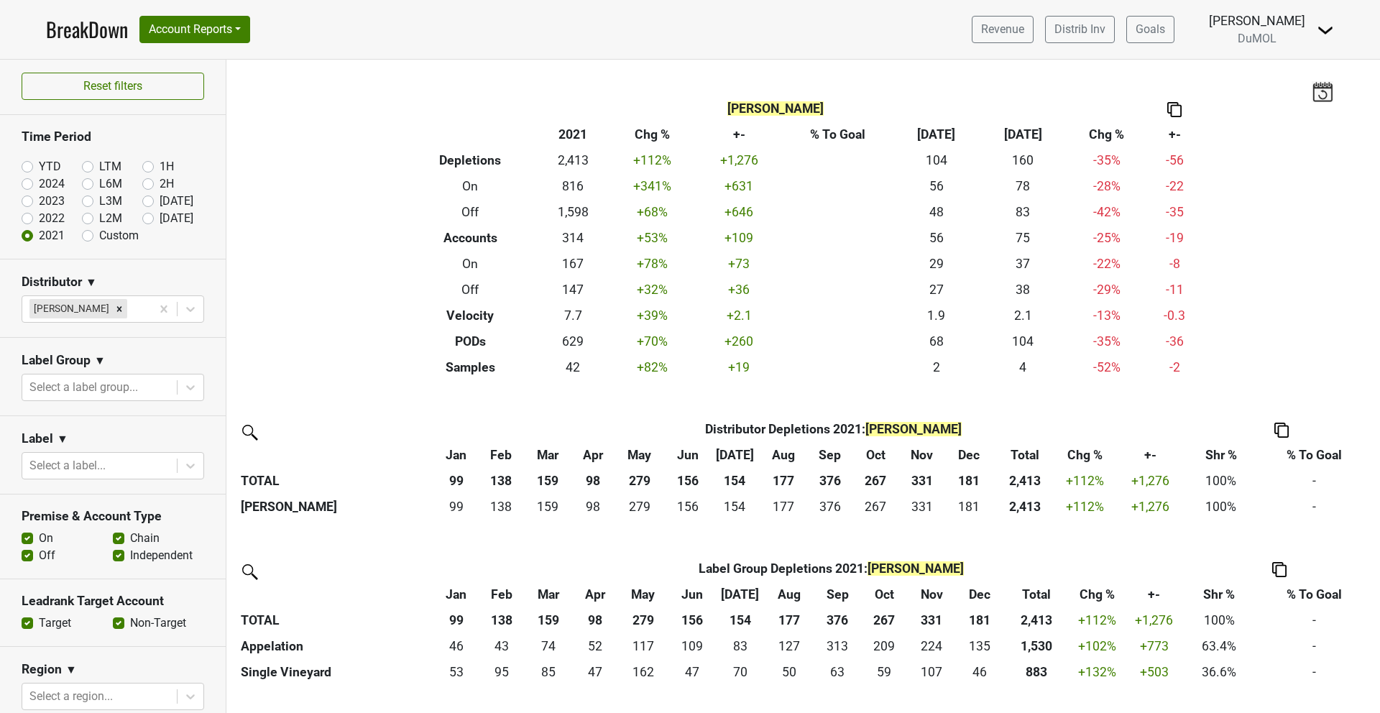
click at [40, 219] on label "2022" at bounding box center [52, 218] width 26 height 17
click at [40, 219] on input "2022" at bounding box center [51, 217] width 58 height 14
radio input "true"
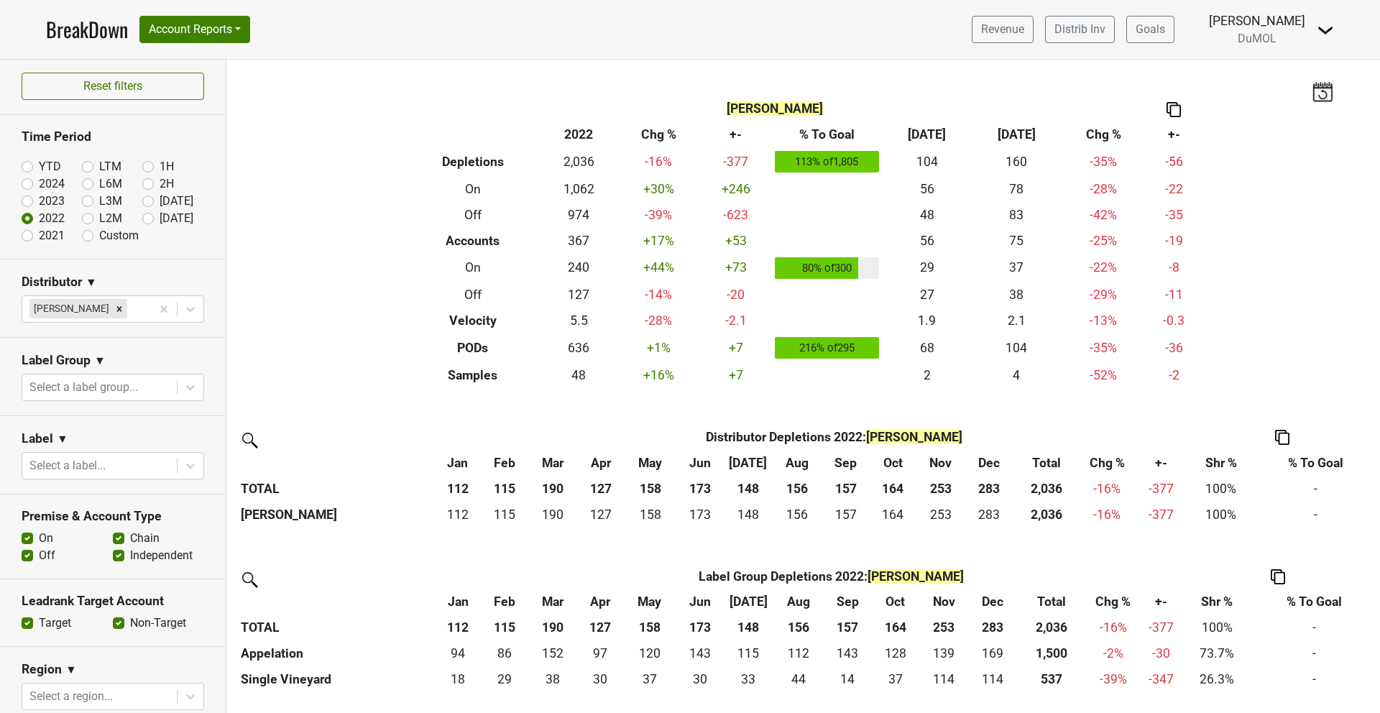
click at [40, 201] on label "2023" at bounding box center [52, 201] width 26 height 17
click at [40, 201] on input "2023" at bounding box center [51, 200] width 58 height 14
radio input "true"
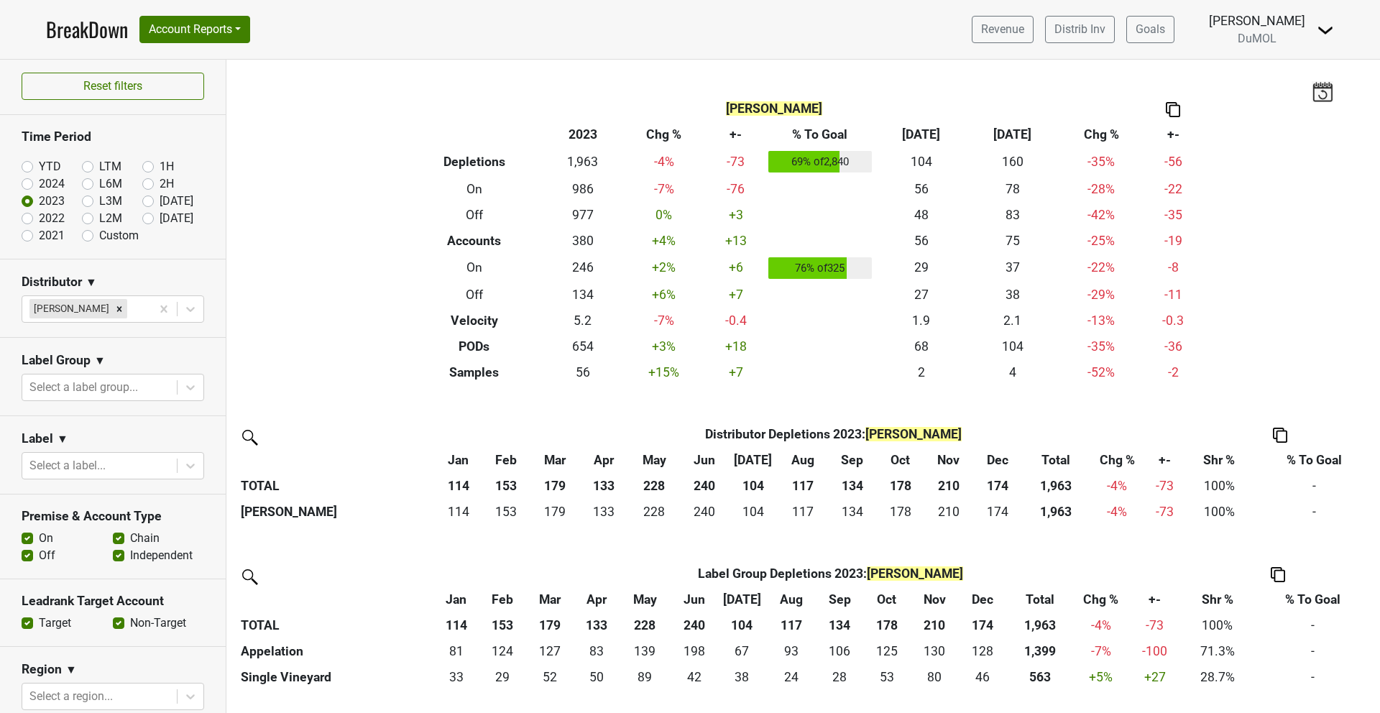
click at [44, 182] on label "2024" at bounding box center [52, 183] width 26 height 17
click at [44, 182] on input "2024" at bounding box center [51, 182] width 58 height 14
radio input "true"
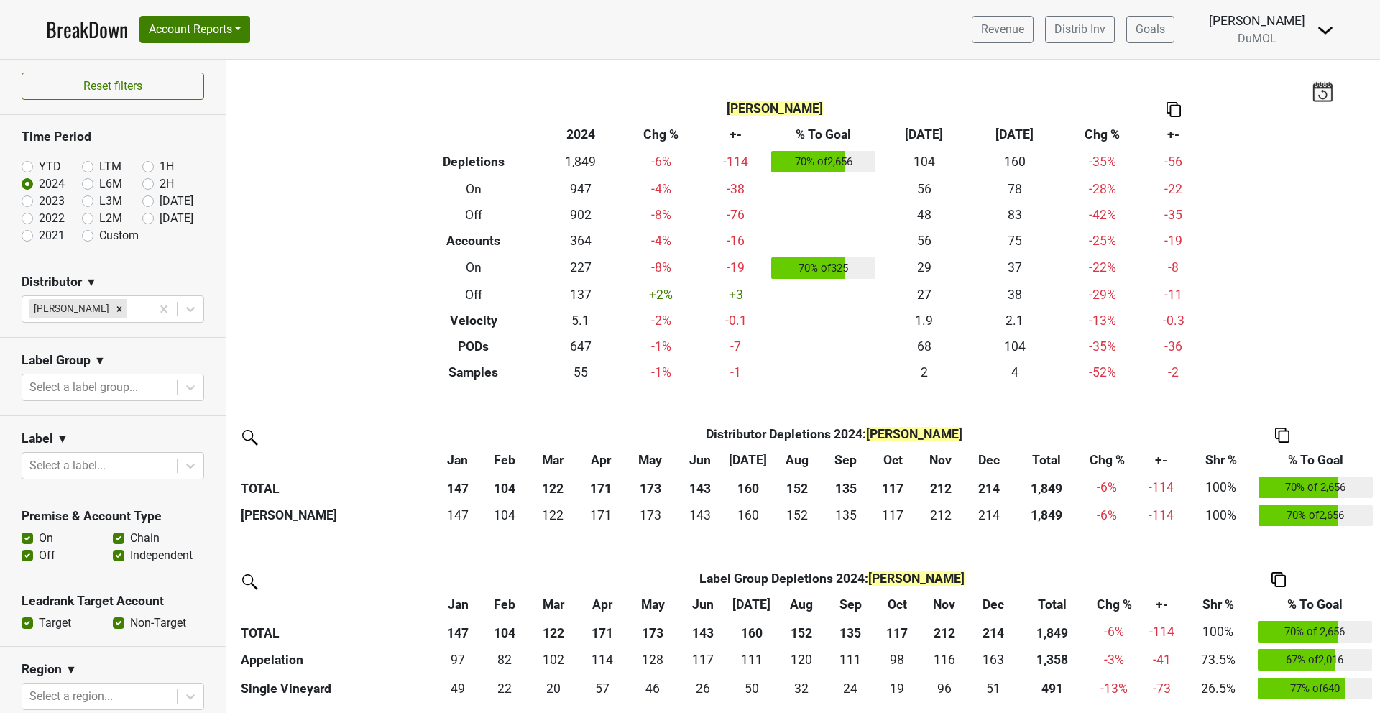
click at [48, 163] on label "YTD" at bounding box center [50, 166] width 22 height 17
click at [48, 163] on input "YTD" at bounding box center [51, 165] width 58 height 14
radio input "true"
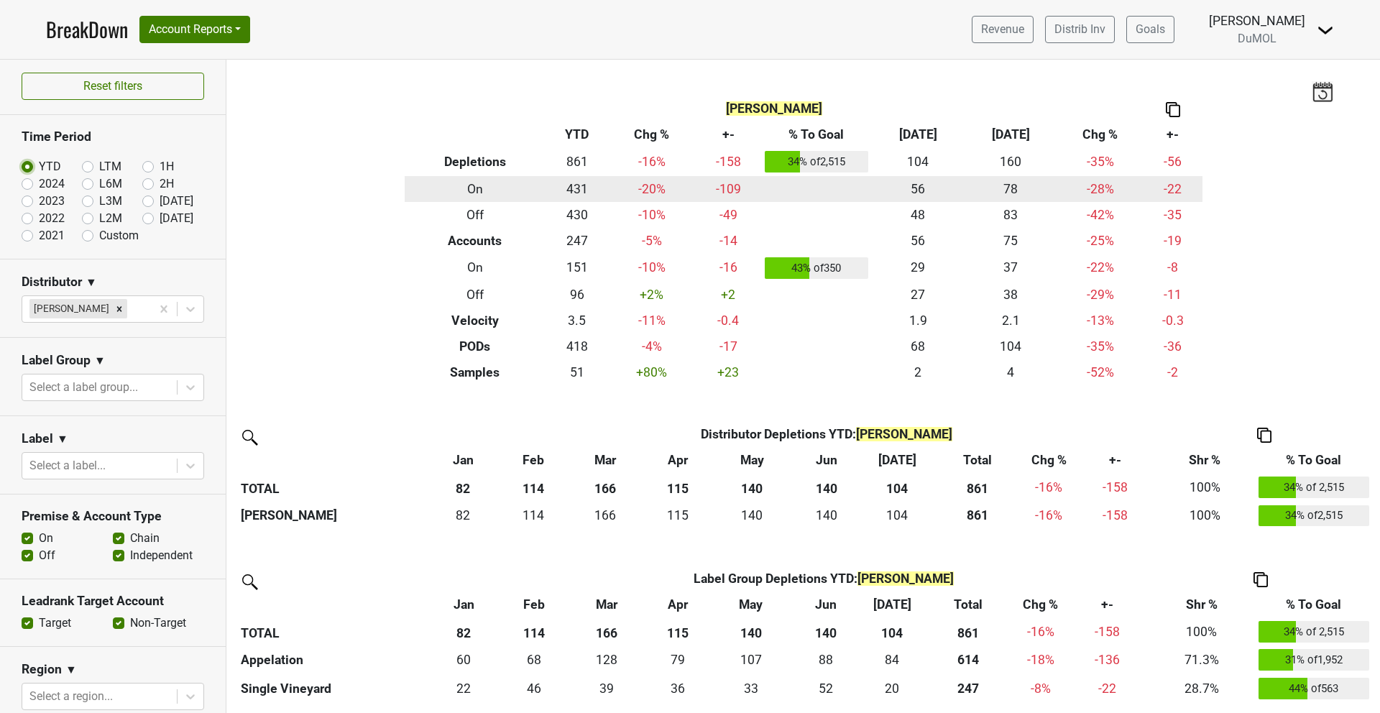
scroll to position [0, 0]
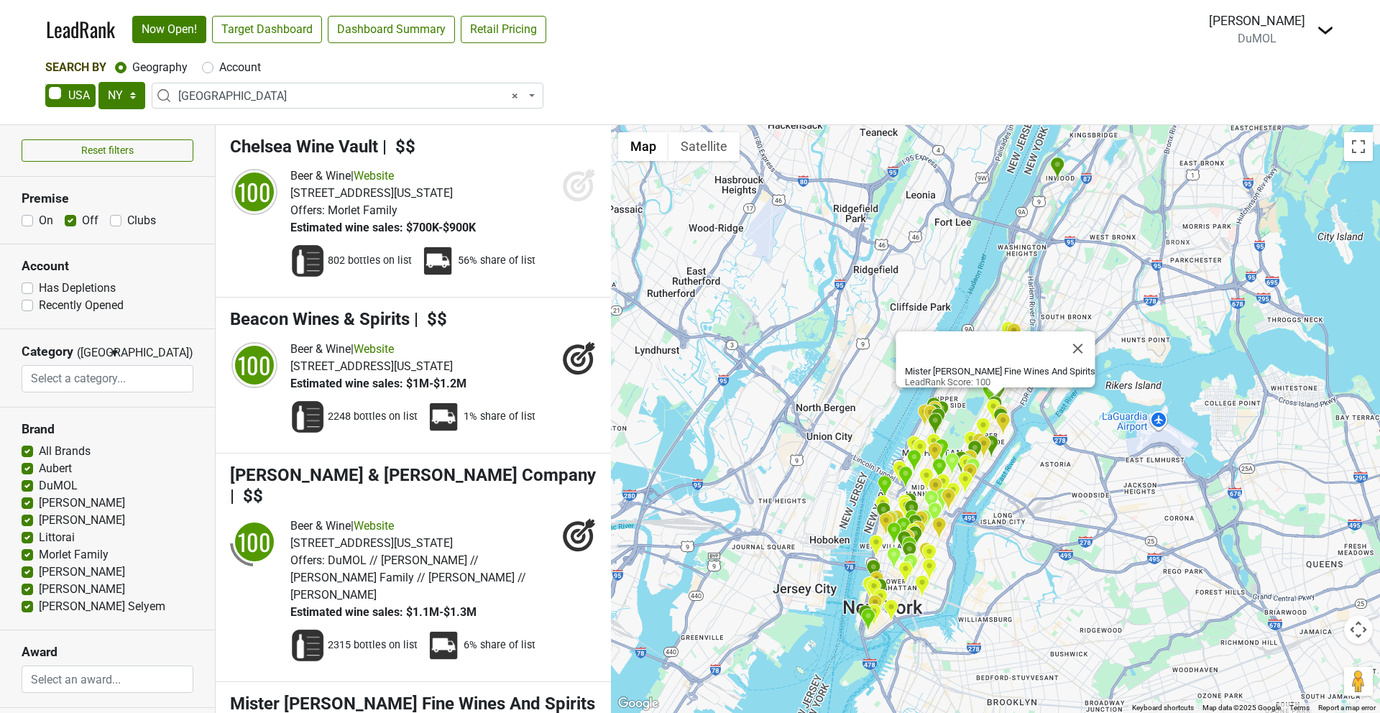
select select "NY"
select select "1260"
select select
click at [129, 98] on select "AK AL AR AZ CA CO CT DC DE FL GA HI IA ID IL IN KS KY LA MA MD ME MI MN MO MS M…" at bounding box center [121, 95] width 47 height 27
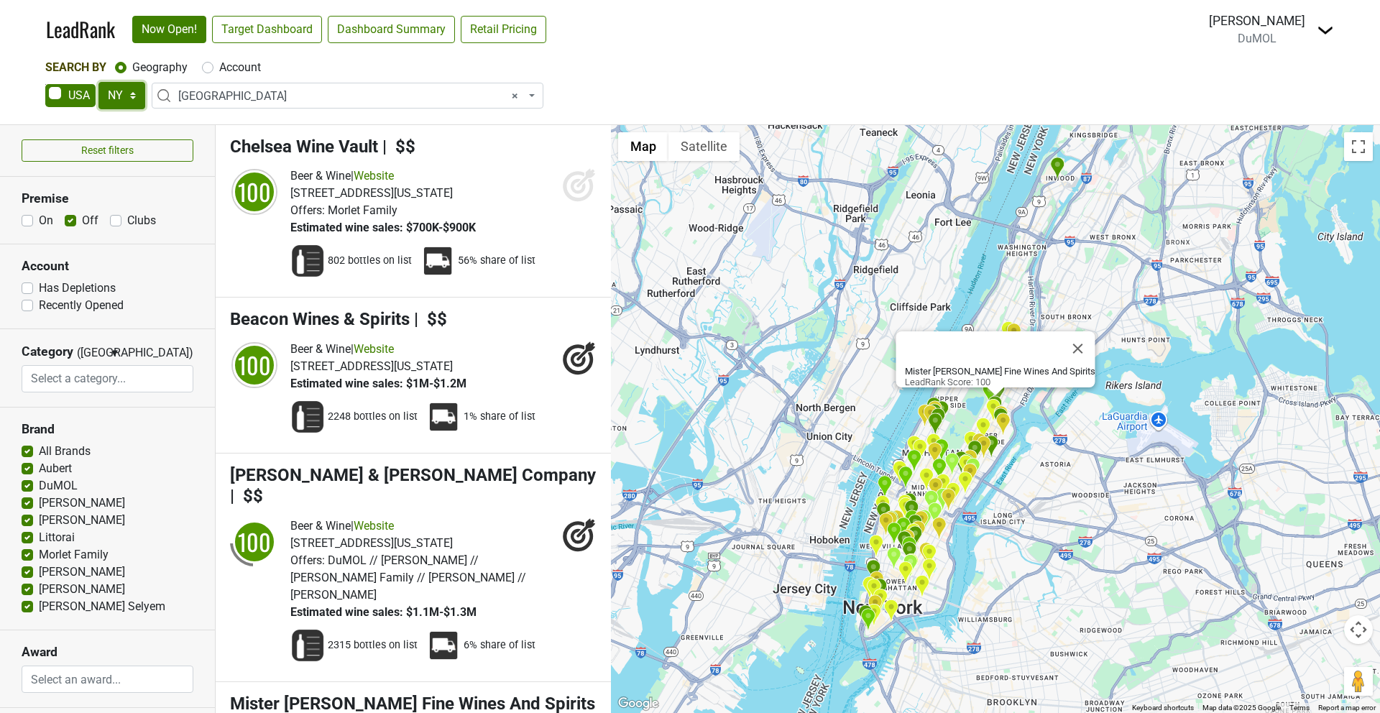
select select "NJ"
click at [98, 82] on select "AK AL AR AZ CA CO CT DC DE FL GA HI IA ID IL IN KS KY LA MA MD ME MI MN MO MS M…" at bounding box center [121, 95] width 47 height 27
select select
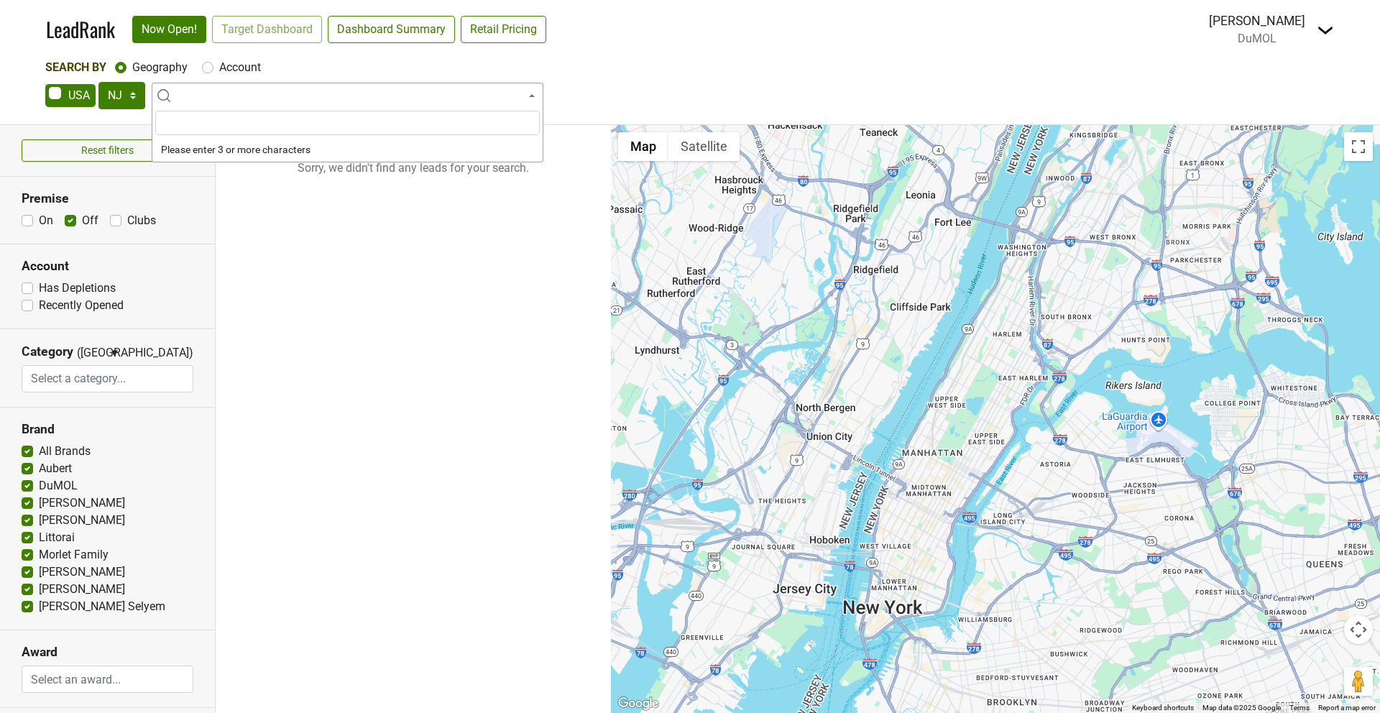
click at [244, 67] on label "Account" at bounding box center [240, 67] width 42 height 17
click at [213, 67] on input "Account" at bounding box center [208, 66] width 12 height 14
radio input "true"
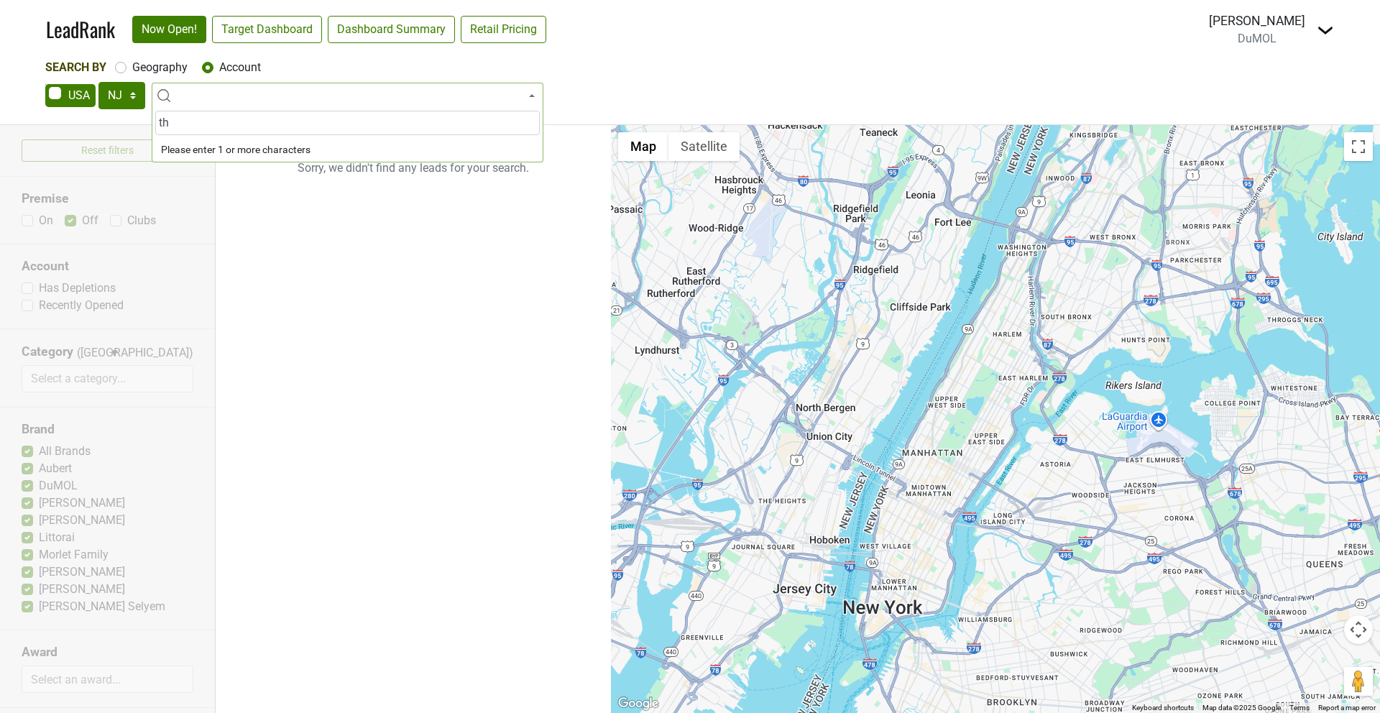
type input "t"
type input "madison wine"
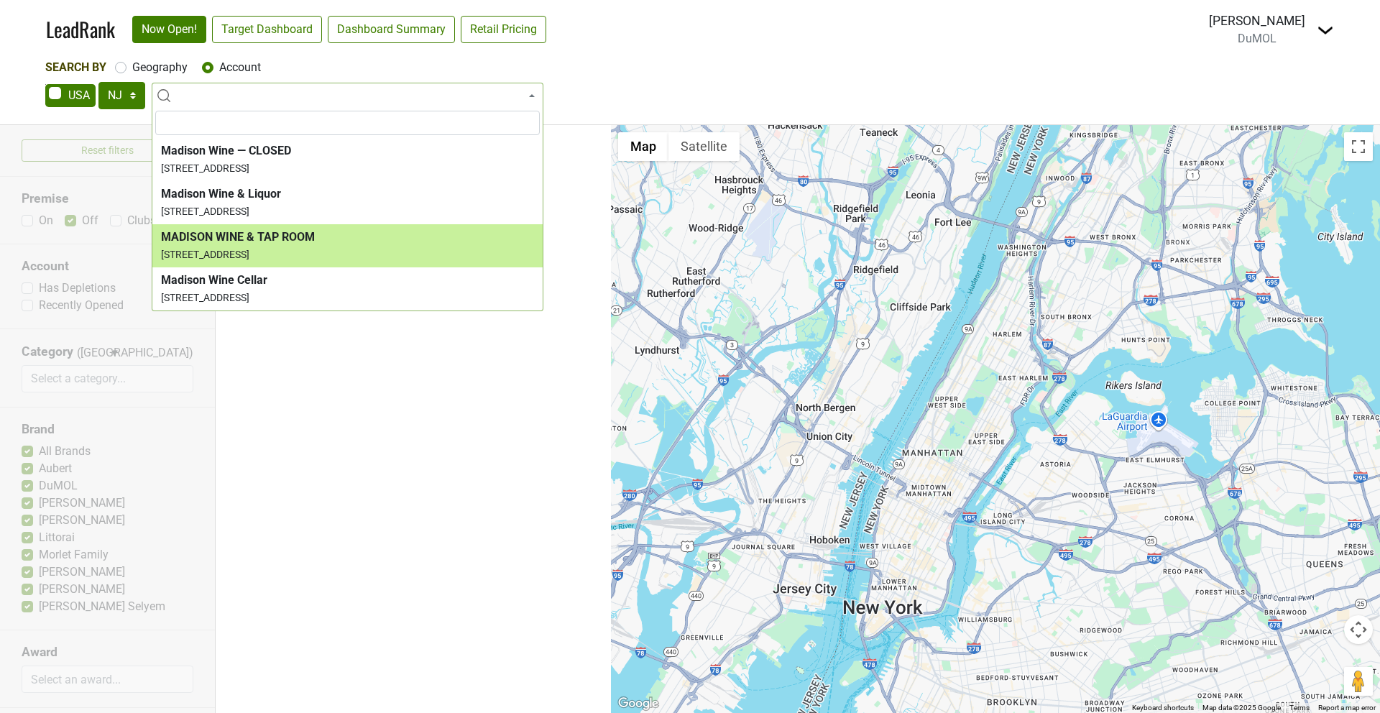
select select "123899546"
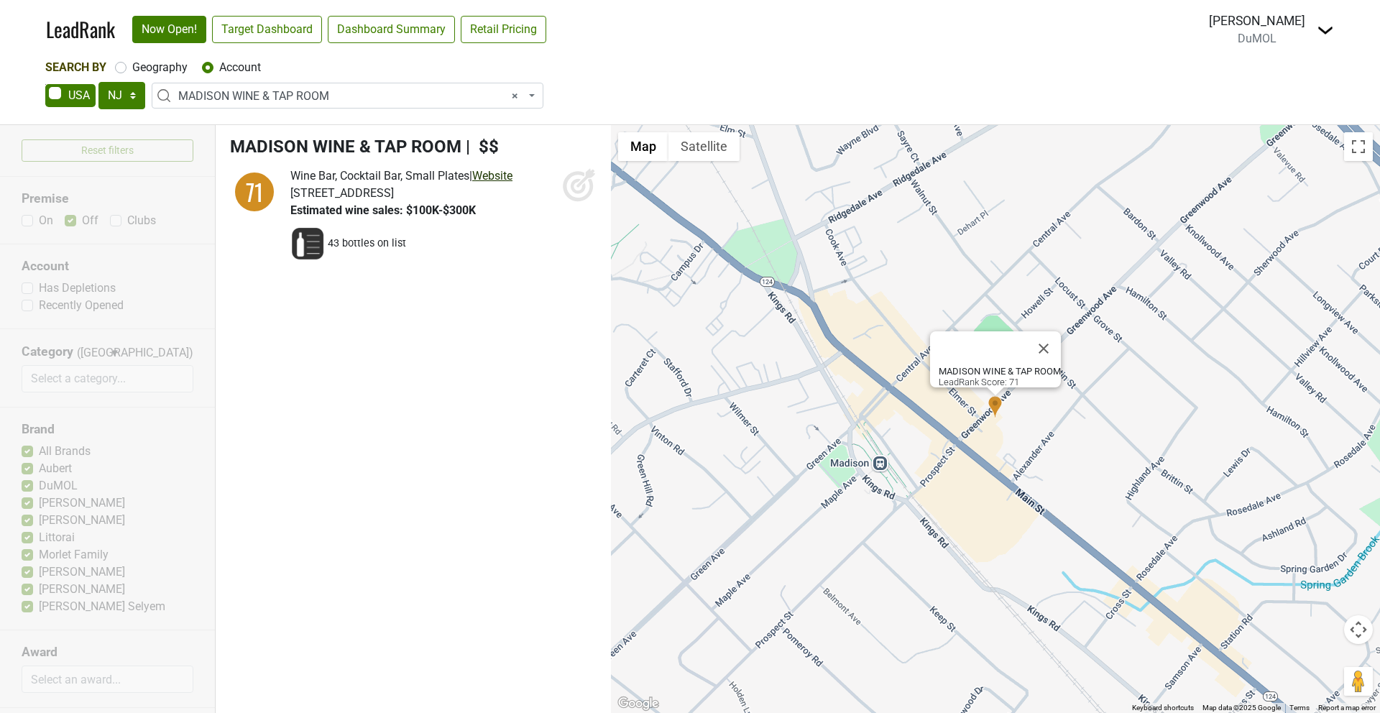
click at [503, 170] on link "Website" at bounding box center [492, 176] width 40 height 14
